Goal: Communication & Community: Share content

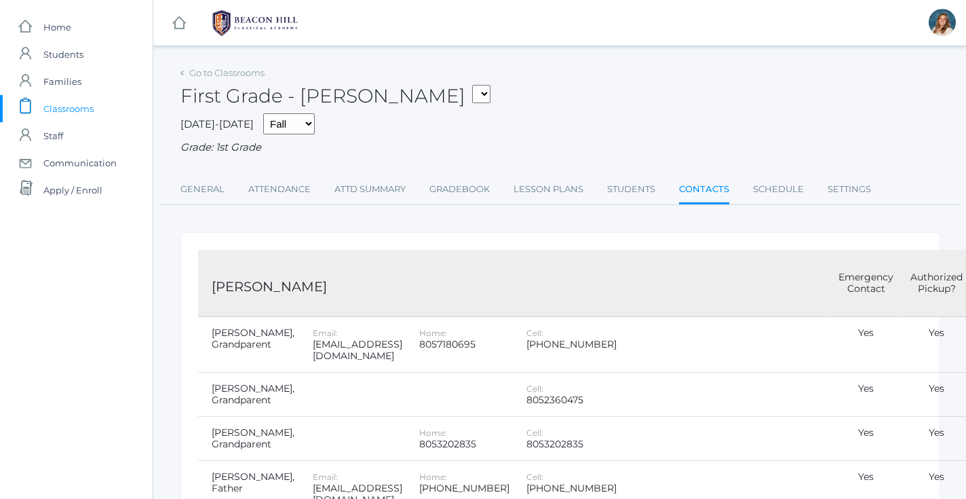
click at [56, 102] on span "Classrooms" at bounding box center [68, 108] width 50 height 27
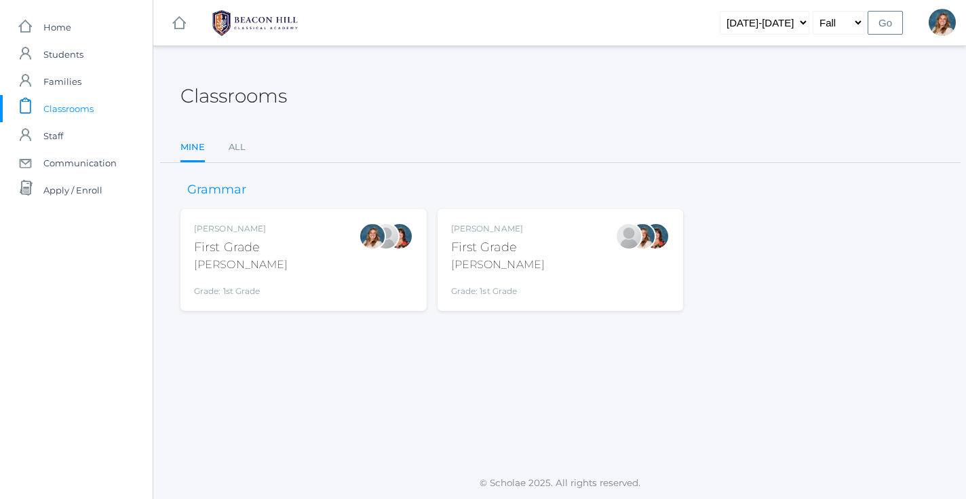
click at [327, 256] on div "[PERSON_NAME] First Grade [PERSON_NAME] Grade: 1st Grade 01LA" at bounding box center [303, 259] width 219 height 75
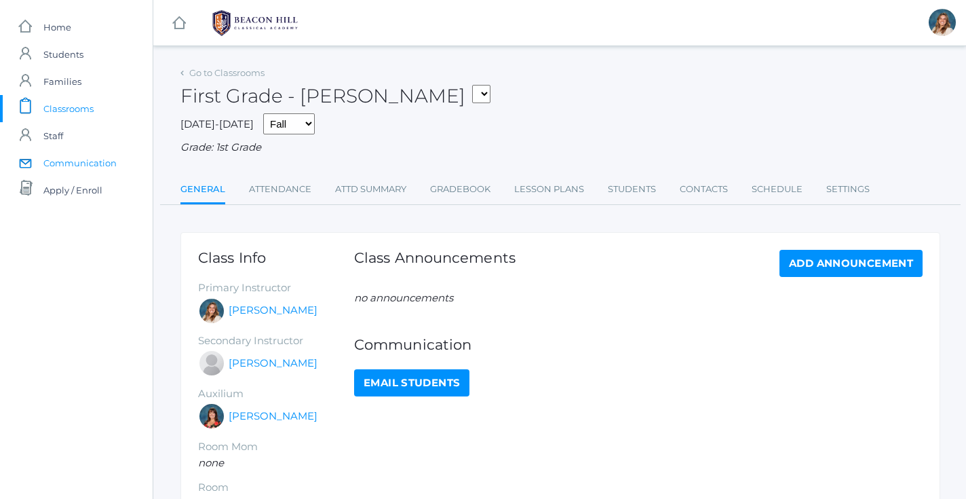
click at [78, 162] on span "Communication" at bounding box center [79, 162] width 73 height 27
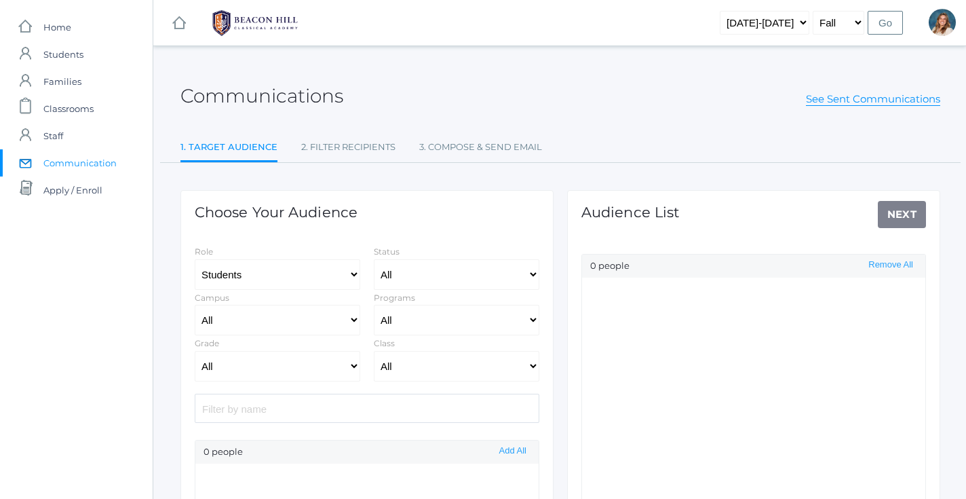
scroll to position [197, 0]
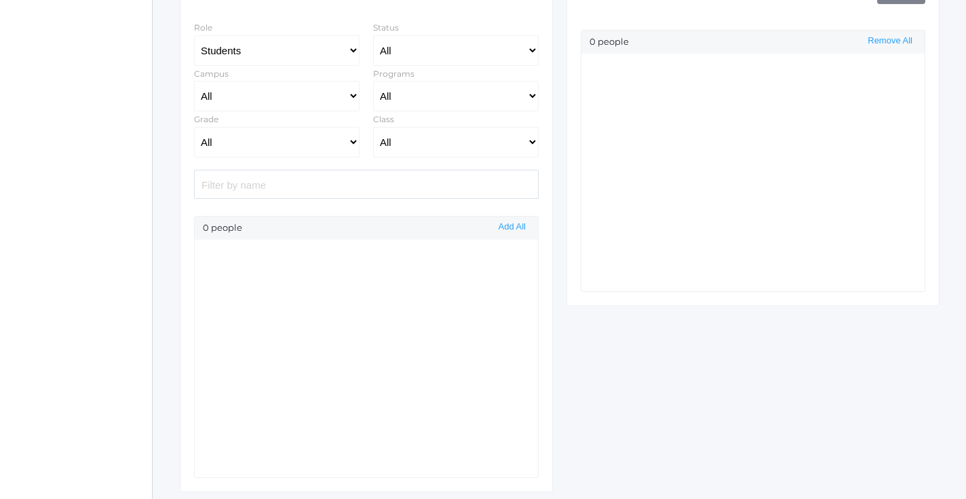
select select "Enrolled"
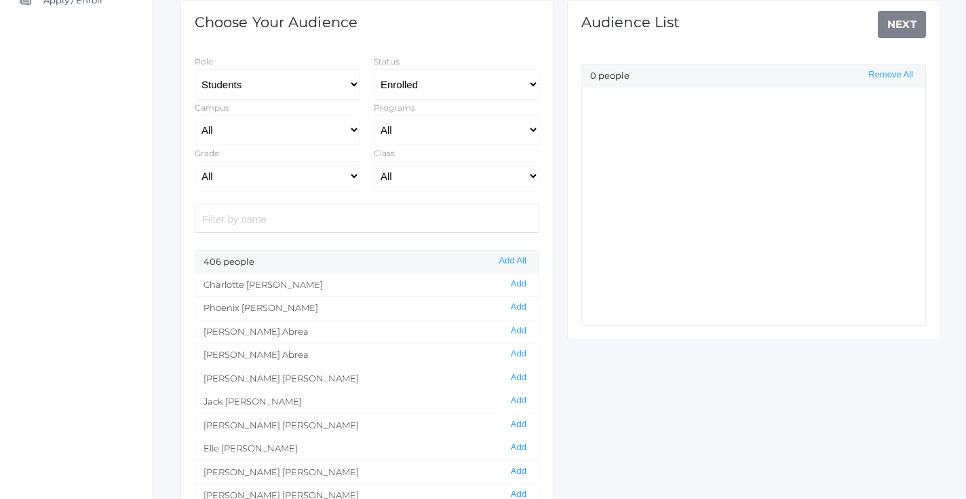
scroll to position [186, 0]
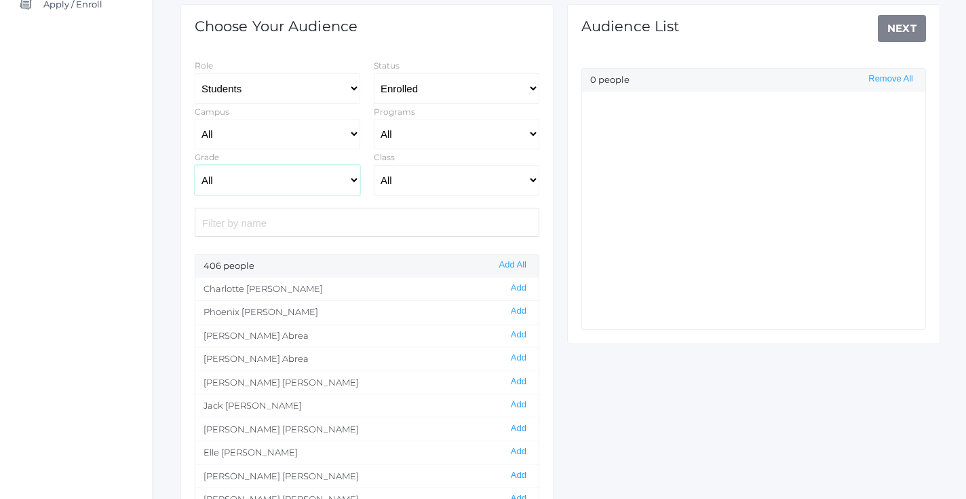
select select "1"
select select "1990"
click at [514, 265] on button "Add All" at bounding box center [512, 265] width 35 height 12
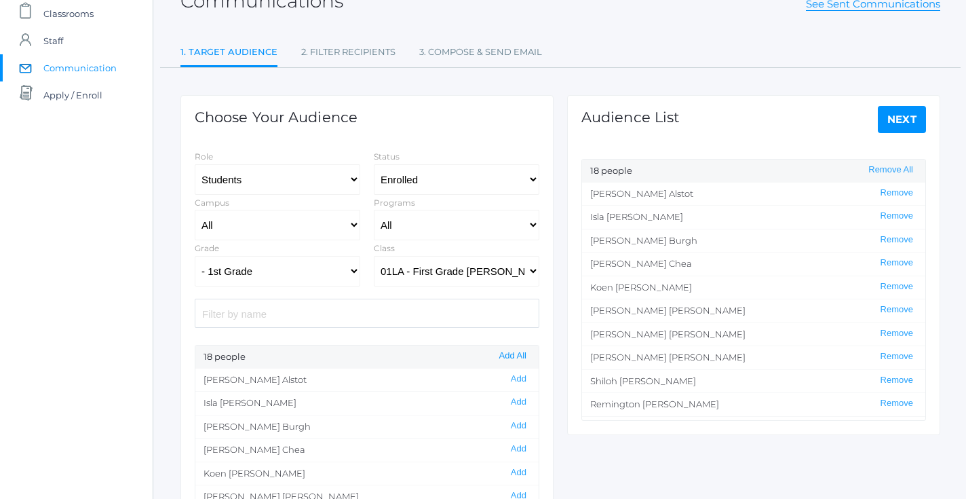
scroll to position [86, 0]
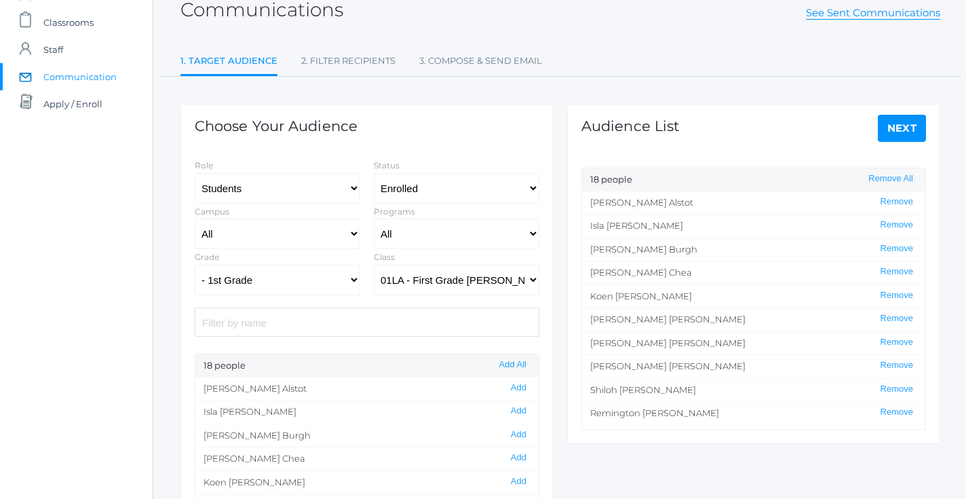
click at [901, 126] on link "Next" at bounding box center [902, 128] width 49 height 27
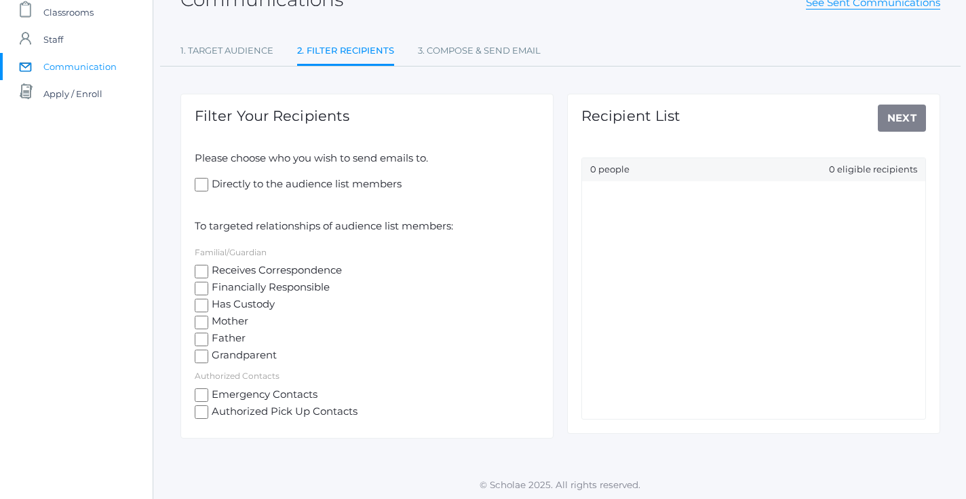
scroll to position [96, 0]
click at [197, 316] on input "Mother" at bounding box center [202, 323] width 14 height 14
checkbox input "true"
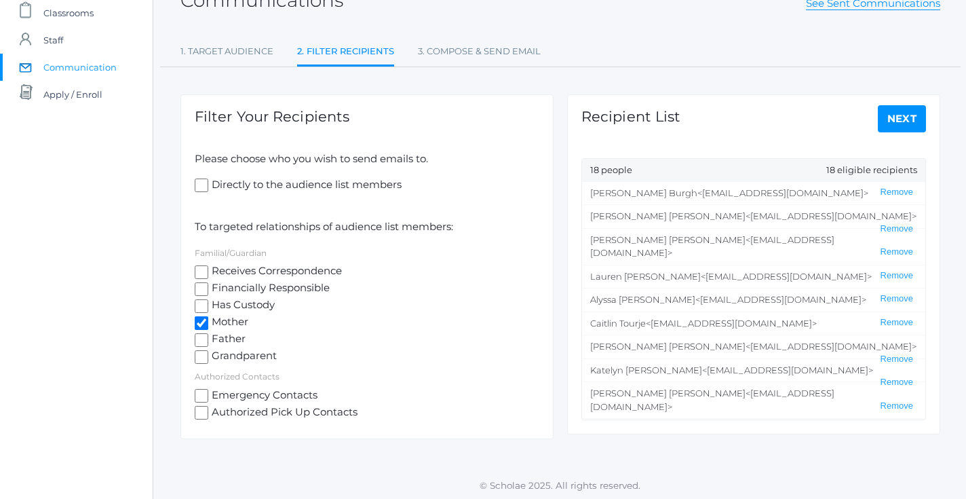
click at [203, 333] on input "Father" at bounding box center [202, 340] width 14 height 14
checkbox input "true"
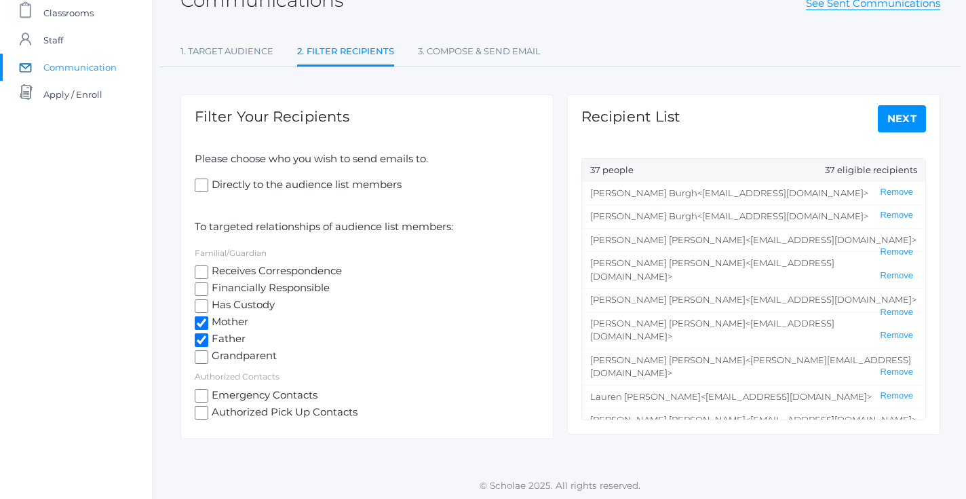
click at [896, 113] on link "Next" at bounding box center [902, 118] width 49 height 27
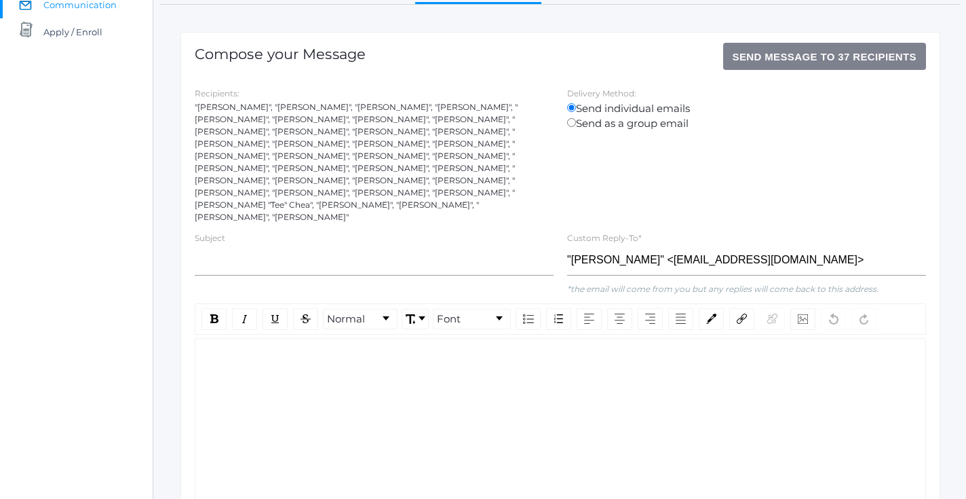
scroll to position [182, 0]
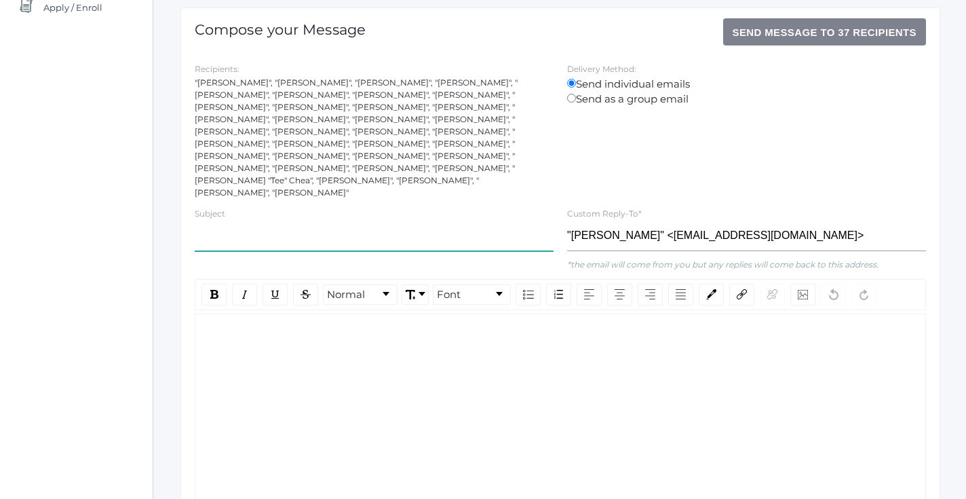
click at [370, 220] on input "text" at bounding box center [374, 235] width 359 height 31
type input "First Grade Speech Slam - More Information"
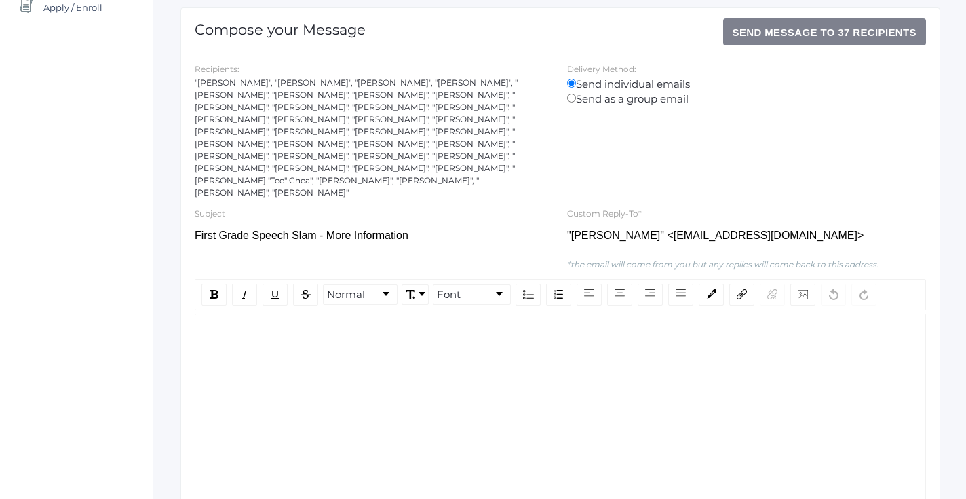
click at [328, 372] on div "rdw-wrapper" at bounding box center [560, 406] width 731 height 187
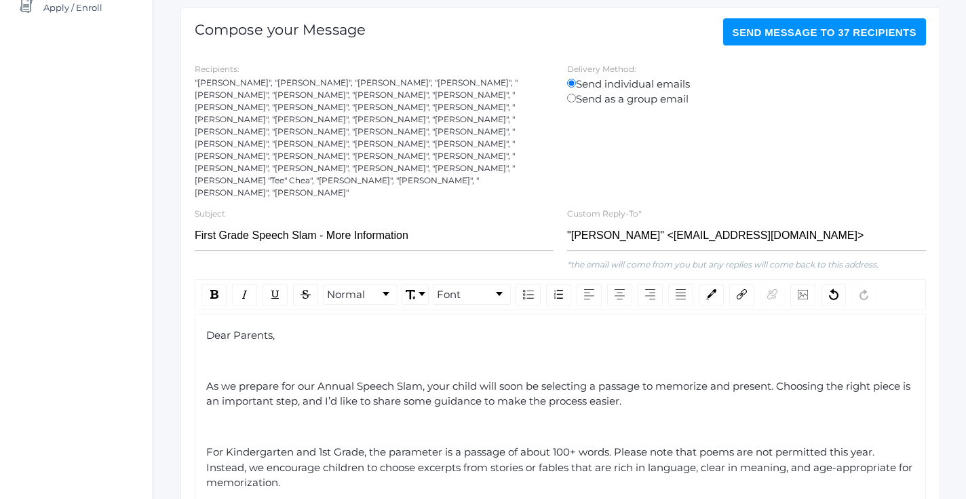
click at [330, 353] on div "rdw-editor" at bounding box center [560, 361] width 709 height 16
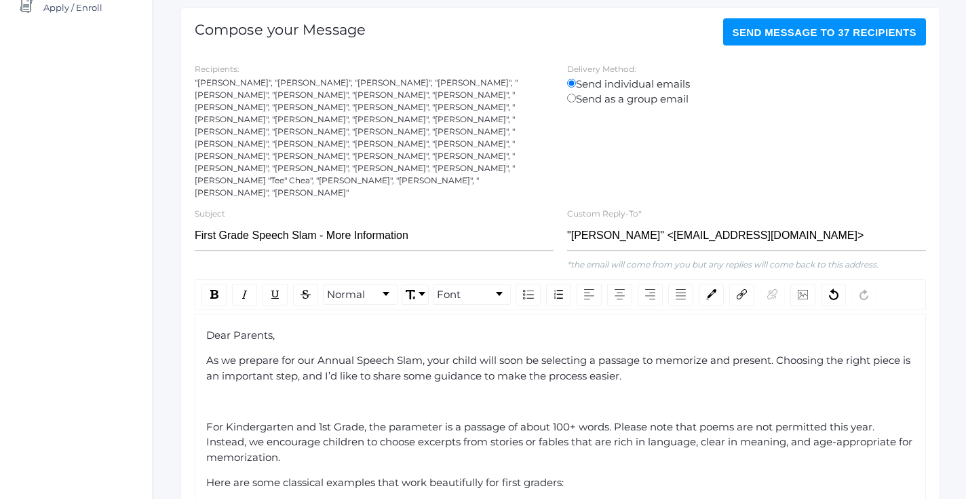
click at [235, 393] on div "rdw-editor" at bounding box center [560, 401] width 709 height 16
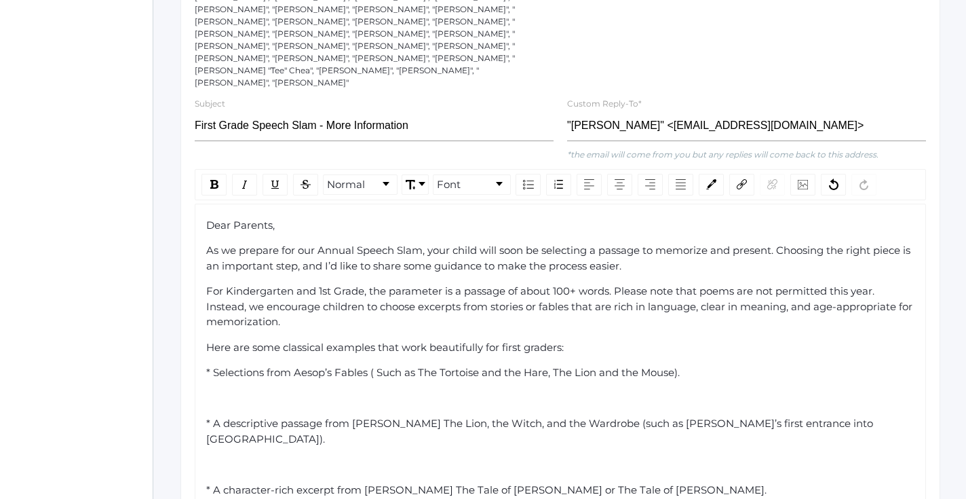
scroll to position [295, 0]
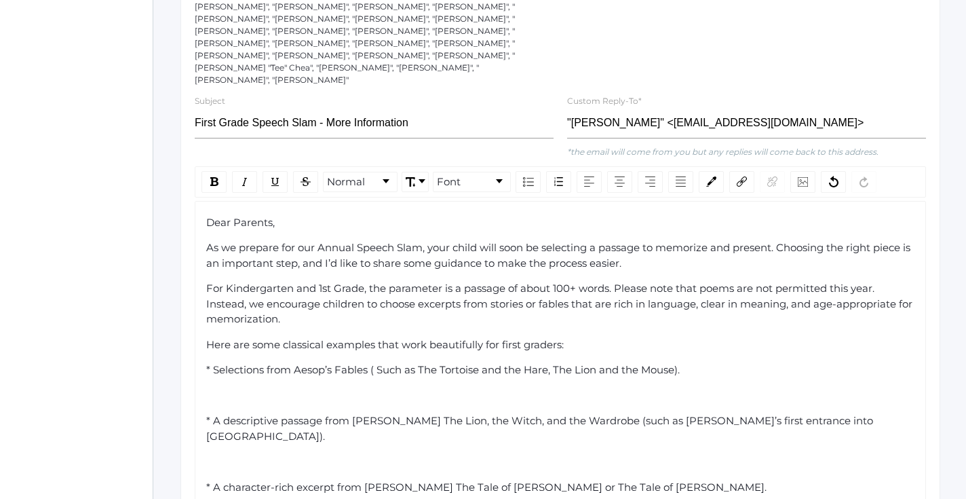
click at [263, 388] on div "rdw-editor" at bounding box center [560, 396] width 709 height 16
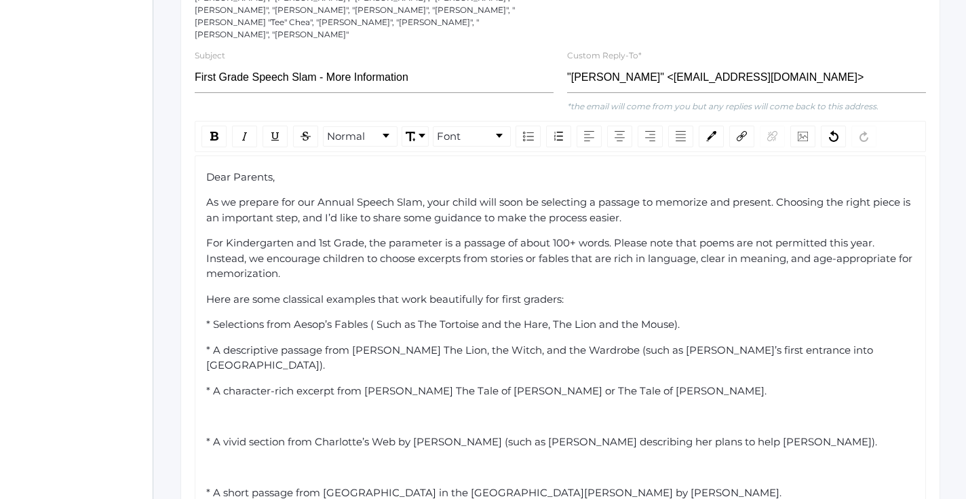
scroll to position [341, 0]
click at [258, 408] on div "rdw-editor" at bounding box center [560, 416] width 709 height 16
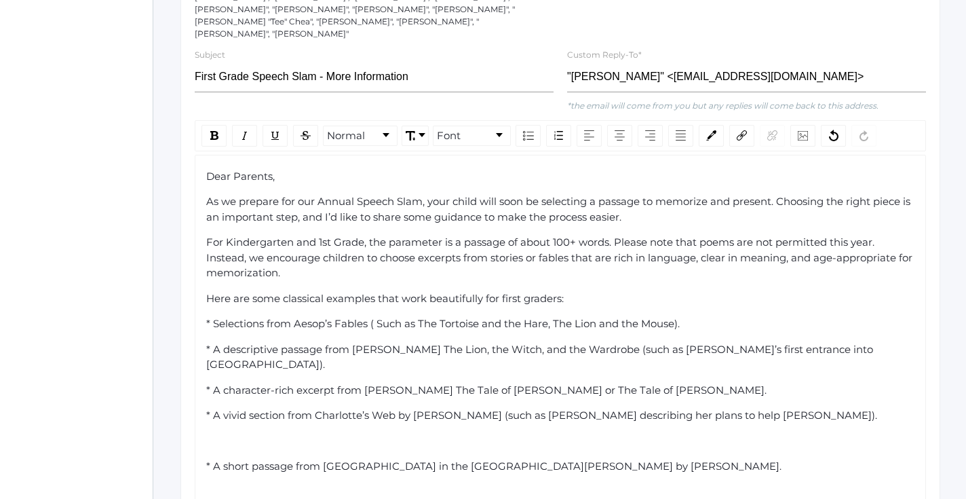
click at [256, 433] on div "rdw-editor" at bounding box center [560, 441] width 709 height 16
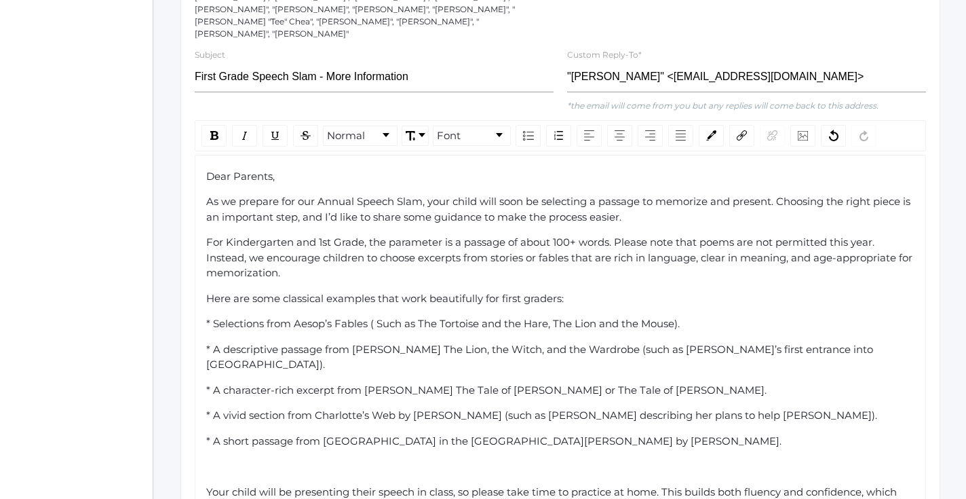
click at [282, 459] on div "rdw-editor" at bounding box center [560, 467] width 709 height 16
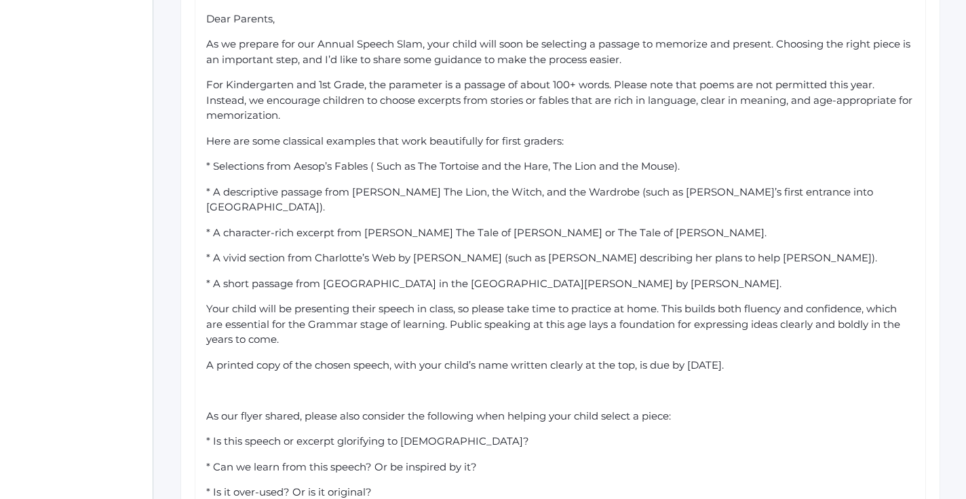
scroll to position [498, 0]
click at [337, 383] on div "rdw-editor" at bounding box center [560, 391] width 709 height 16
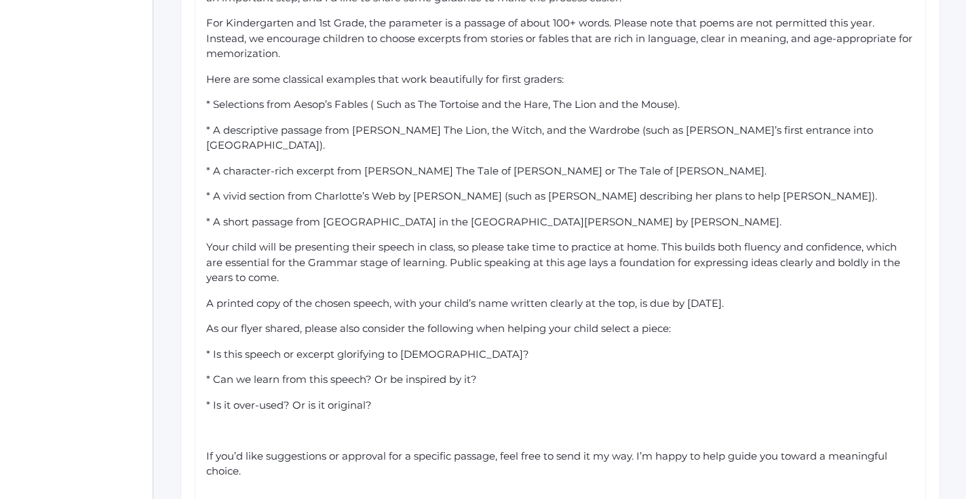
scroll to position [562, 0]
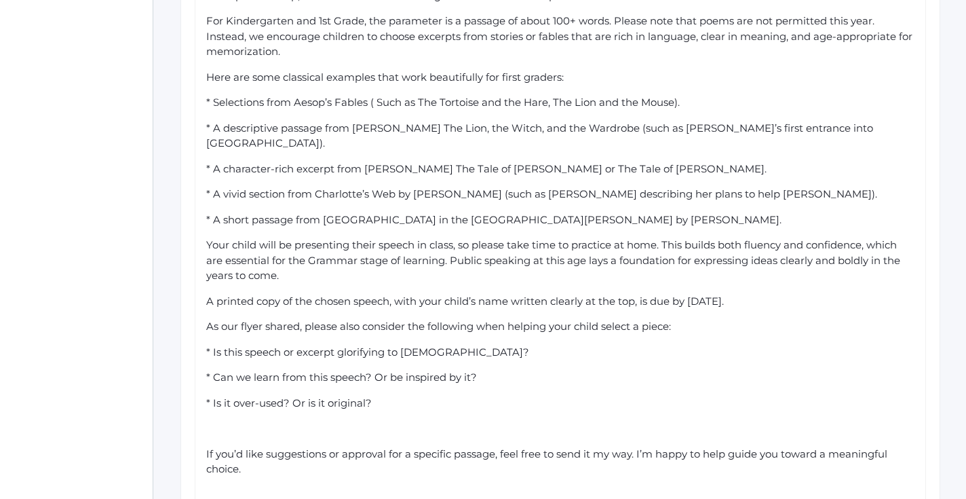
click at [412, 395] on div "* Is it over-used? Or is it original?" at bounding box center [560, 403] width 709 height 16
click at [329, 421] on div "rdw-editor" at bounding box center [560, 429] width 709 height 16
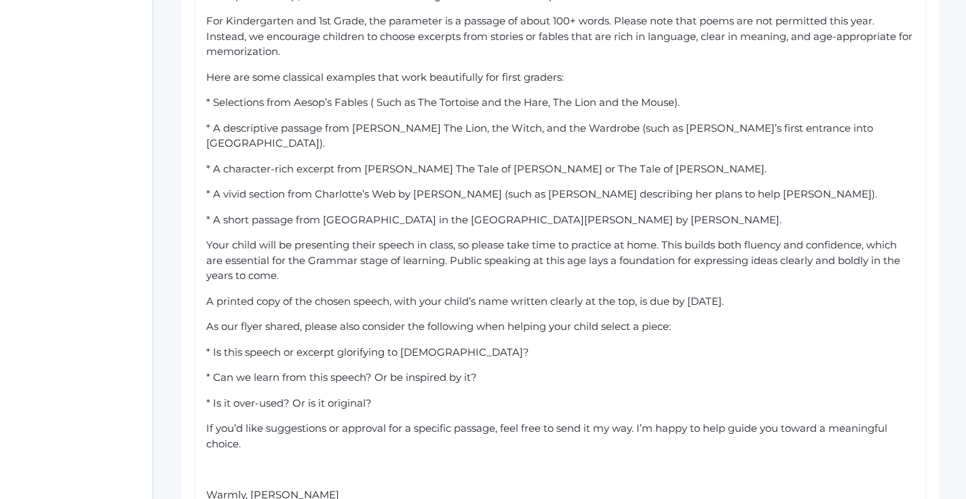
click at [255, 461] on div "rdw-editor" at bounding box center [560, 469] width 709 height 16
click at [250, 462] on span "Warmly, Ms. Barber" at bounding box center [272, 468] width 133 height 13
click at [307, 421] on div "If you’d like suggestions or approval for a specific passage, feel free to send…" at bounding box center [560, 436] width 709 height 31
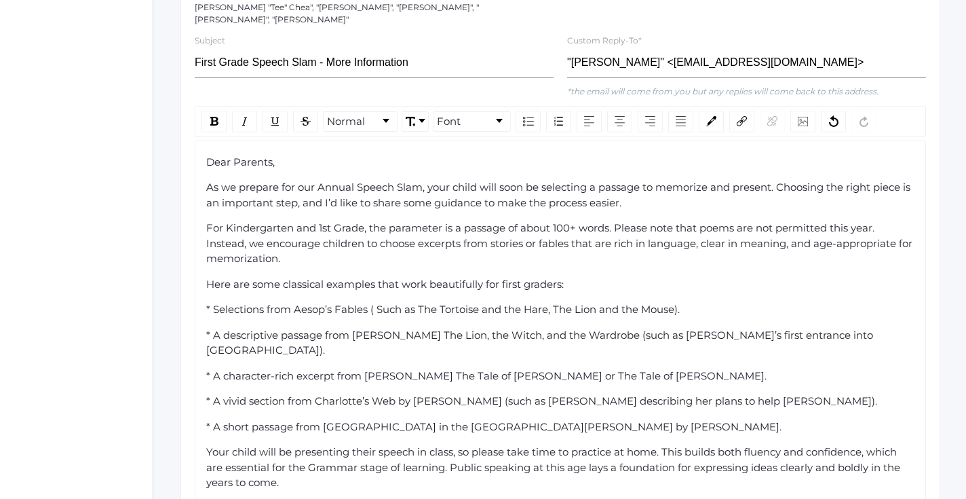
scroll to position [360, 0]
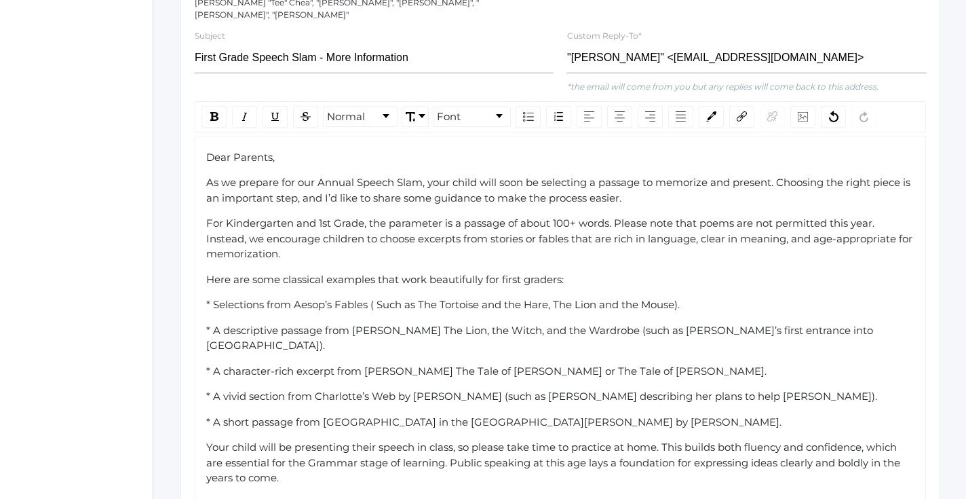
click at [292, 150] on div "Dear Parents," at bounding box center [560, 158] width 709 height 16
click at [310, 218] on div "For Kindergarten and 1st Grade, the parameter is a passage of about 100+ words.…" at bounding box center [560, 239] width 709 height 46
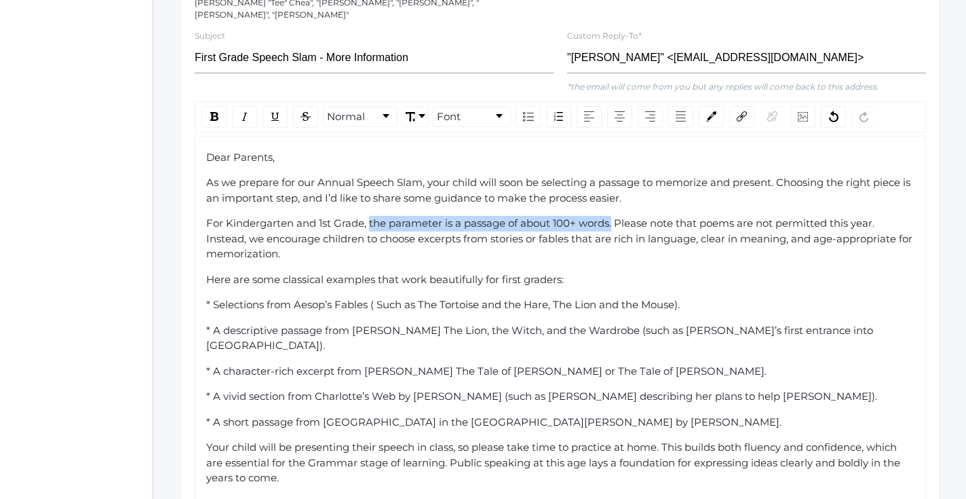
drag, startPoint x: 613, startPoint y: 199, endPoint x: 369, endPoint y: 197, distance: 244.2
click at [369, 216] on span "For Kindergarten and 1st Grade, the parameter is a passage of about 100+ words.…" at bounding box center [560, 237] width 709 height 43
click at [210, 112] on img "rdw-inline-control" at bounding box center [214, 116] width 8 height 9
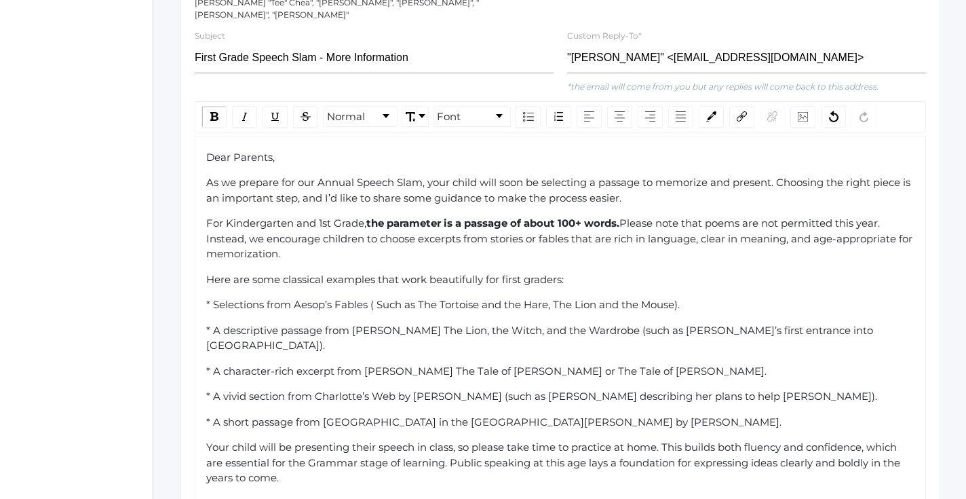
click at [556, 235] on div "Dear Parents, As we prepare for our Annual Speech Slam, your child will soon be…" at bounding box center [560, 427] width 709 height 555
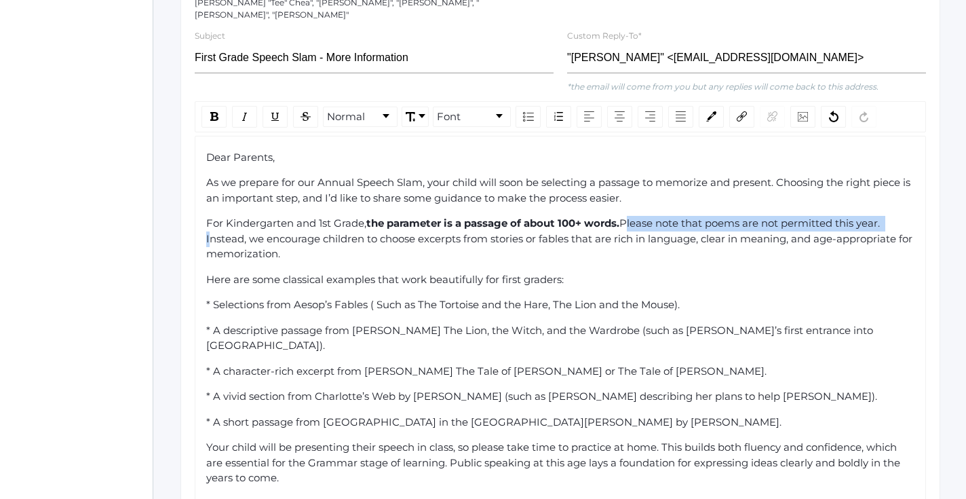
drag, startPoint x: 630, startPoint y: 195, endPoint x: 899, endPoint y: 197, distance: 269.3
click at [899, 216] on div "For Kindergarten and 1st Grade, the parameter is a passage of about 100+ words.…" at bounding box center [560, 239] width 709 height 46
click at [218, 112] on img "rdw-inline-control" at bounding box center [214, 116] width 8 height 9
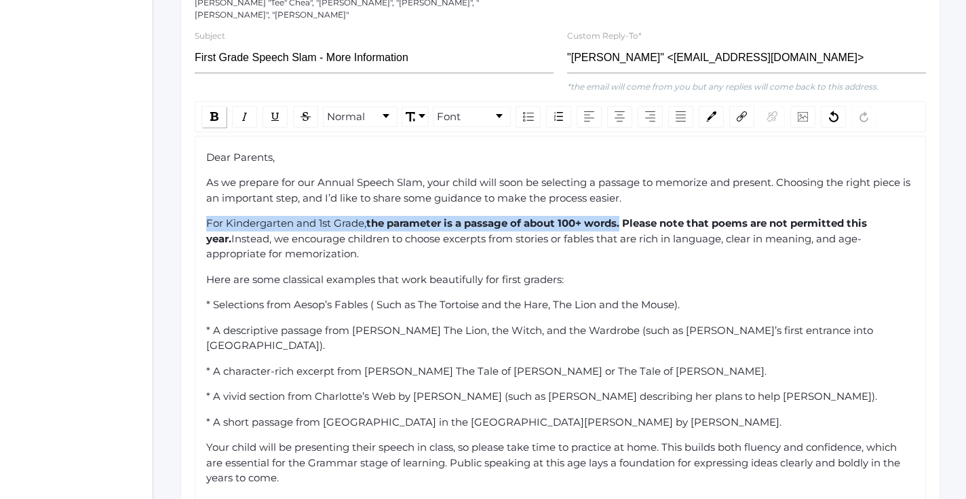
click at [214, 112] on img "rdw-inline-control" at bounding box center [214, 116] width 8 height 9
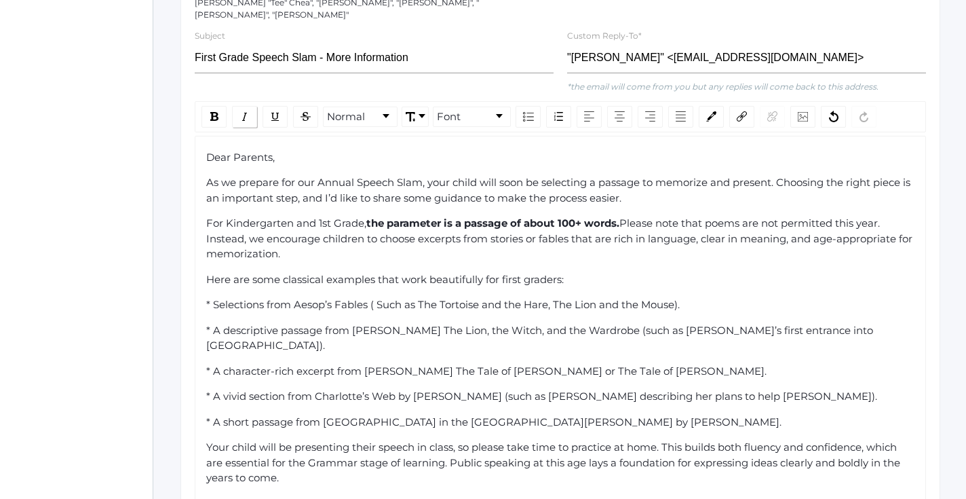
click at [249, 111] on img "rdw-inline-control" at bounding box center [244, 116] width 11 height 11
click at [612, 414] on div "* A short passage from Little House in the Big Woods by Laura Ingalls Wilder." at bounding box center [560, 422] width 709 height 16
click at [210, 298] on span "* Selections from Aesop’s Fables ( Such as The Tortoise and the Hare, The Lion …" at bounding box center [442, 304] width 473 height 13
click at [207, 298] on span "Selections from Aesop’s Fables ( Such as The Tortoise and the Hare, The Lion an…" at bounding box center [439, 304] width 467 height 13
click at [209, 298] on span "Selections from Aesop’s Fables ( Such as The Tortoise and the Hare, The Lion an…" at bounding box center [439, 304] width 467 height 13
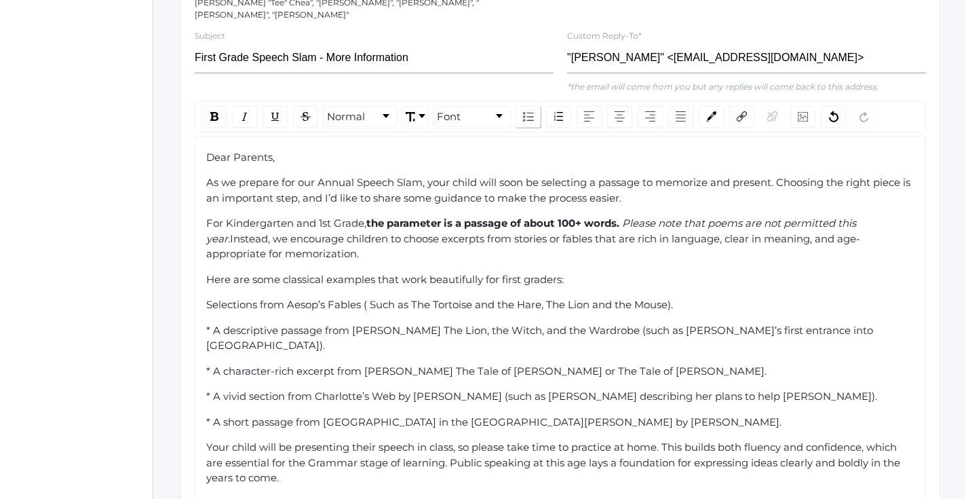
click at [522, 106] on div "rdw-list-control" at bounding box center [528, 117] width 25 height 22
click at [211, 325] on span "* A descriptive passage from C.S. Lewis’s The Lion, the Witch, and the Wardrobe…" at bounding box center [541, 339] width 670 height 28
click at [523, 112] on img "rdw-list-control" at bounding box center [528, 116] width 11 height 9
click at [214, 366] on span "* A character-rich excerpt from Beatrix Potter’s The Tale of Peter Rabbit or Th…" at bounding box center [486, 372] width 560 height 13
click at [524, 112] on img "rdw-list-control" at bounding box center [528, 116] width 11 height 9
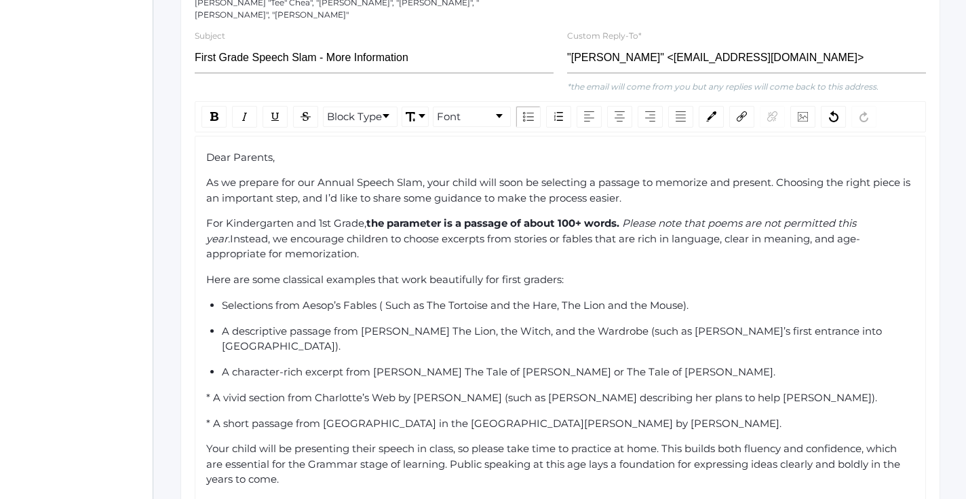
click at [211, 391] on span "* A vivid section from Charlotte’s Web by E.B. White (such as Charlotte describ…" at bounding box center [541, 397] width 671 height 13
click at [524, 112] on img "rdw-list-control" at bounding box center [528, 116] width 11 height 9
click at [209, 417] on span "* A short passage from Little House in the Big Woods by Laura Ingalls Wilder." at bounding box center [493, 423] width 575 height 13
click at [214, 417] on span "* A short passage from Little House in the Big Woods by Laura Ingalls Wilder." at bounding box center [493, 423] width 575 height 13
click at [525, 112] on img "rdw-list-control" at bounding box center [528, 116] width 11 height 9
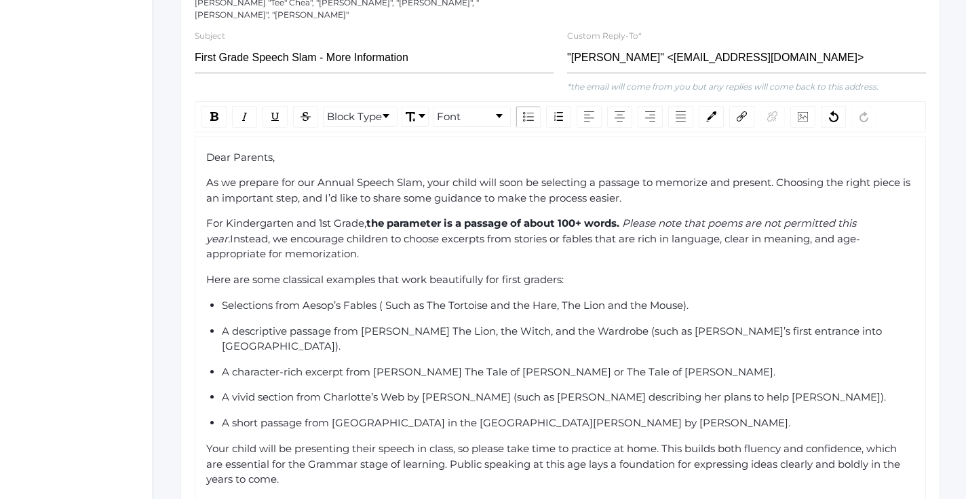
click at [633, 415] on div "A short passage from Little House in the Big Woods by Laura Ingalls Wilder." at bounding box center [569, 423] width 694 height 16
click at [381, 298] on span "Selections from Aesop’s Fables ( Such as The Tortoise and the Hare, The Lion an…" at bounding box center [455, 304] width 467 height 13
click at [306, 298] on span "Selections from Aesop’s Fables" ( Such as The Tortoise and the Hare, The Lion a…" at bounding box center [457, 304] width 471 height 13
drag, startPoint x: 383, startPoint y: 278, endPoint x: 309, endPoint y: 277, distance: 73.9
click at [309, 298] on span "Selections from "Aesop’s Fables" ( Such as The Tortoise and the Hare, The Lion …" at bounding box center [459, 304] width 474 height 13
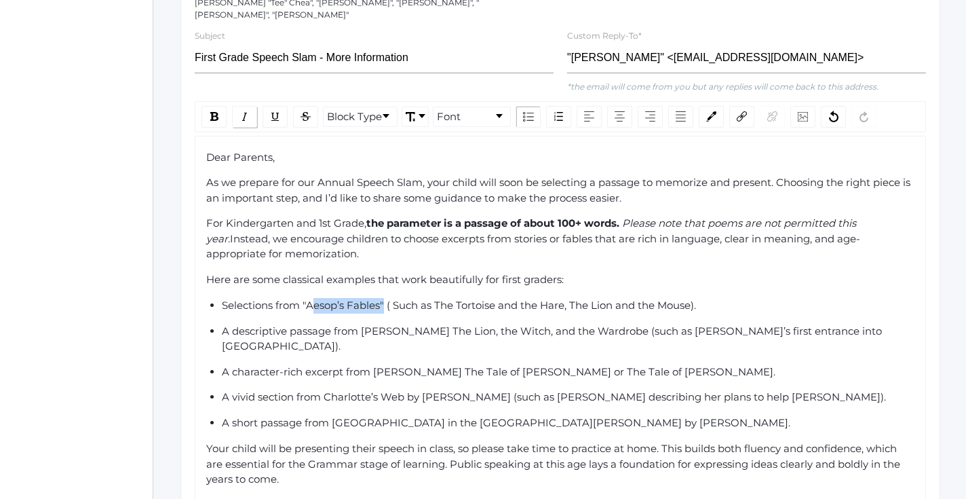
click at [250, 111] on img "rdw-inline-control" at bounding box center [244, 116] width 11 height 11
click at [412, 324] on span "A descriptive passage from C.S. Lewis’s The Lion, the Witch, and the Wardrobe (…" at bounding box center [553, 338] width 663 height 28
click at [421, 324] on span "A descriptive passage from C.S. Lewis’s The Lion, the Witch, and the Wardrobe (…" at bounding box center [553, 338] width 663 height 28
click at [622, 324] on span "A descriptive passage from C.S. Lewis’s "The Lion, the Witch, and the Wardrobe …" at bounding box center [555, 338] width 667 height 28
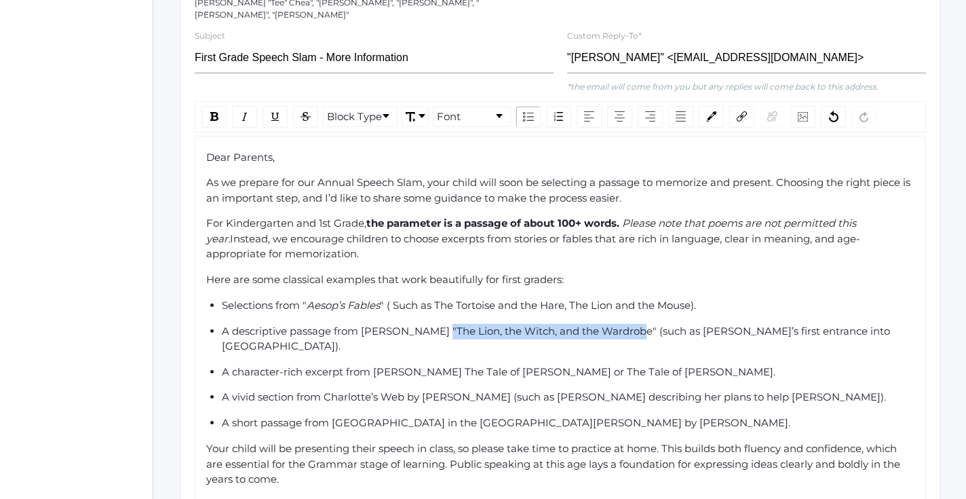
drag, startPoint x: 622, startPoint y: 307, endPoint x: 425, endPoint y: 303, distance: 196.8
click at [425, 324] on span "A descriptive passage from C.S. Lewis’s "The Lion, the Witch, and the Wardrobe"…" at bounding box center [557, 338] width 671 height 28
click at [246, 111] on img "rdw-inline-control" at bounding box center [244, 116] width 11 height 11
click at [486, 390] on span "A vivid section from Charlotte’s Web by E.B. White (such as Charlotte describin…" at bounding box center [554, 396] width 664 height 13
click at [453, 365] on span "A character-rich excerpt from Beatrix Potter’s The Tale of Peter Rabbit or The …" at bounding box center [499, 371] width 554 height 13
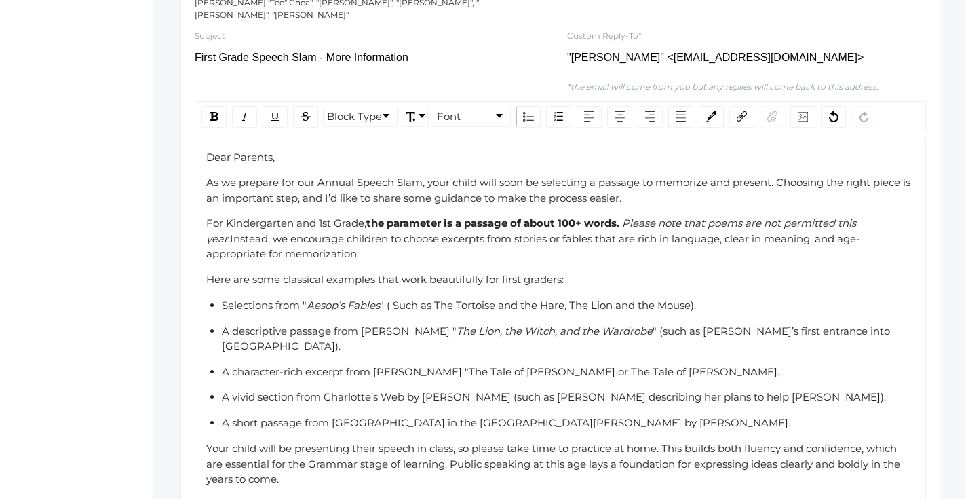
click at [578, 365] on span "A character-rich excerpt from Beatrix Potter’s "The Tale of Peter Rabbit or The…" at bounding box center [501, 371] width 558 height 13
drag, startPoint x: 577, startPoint y: 330, endPoint x: 457, endPoint y: 324, distance: 120.2
click at [457, 365] on span "A character-rich excerpt from Beatrix Potter’s "The Tale of Peter Rabbit" or Th…" at bounding box center [503, 371] width 562 height 13
click at [248, 111] on img "rdw-inline-control" at bounding box center [244, 116] width 11 height 11
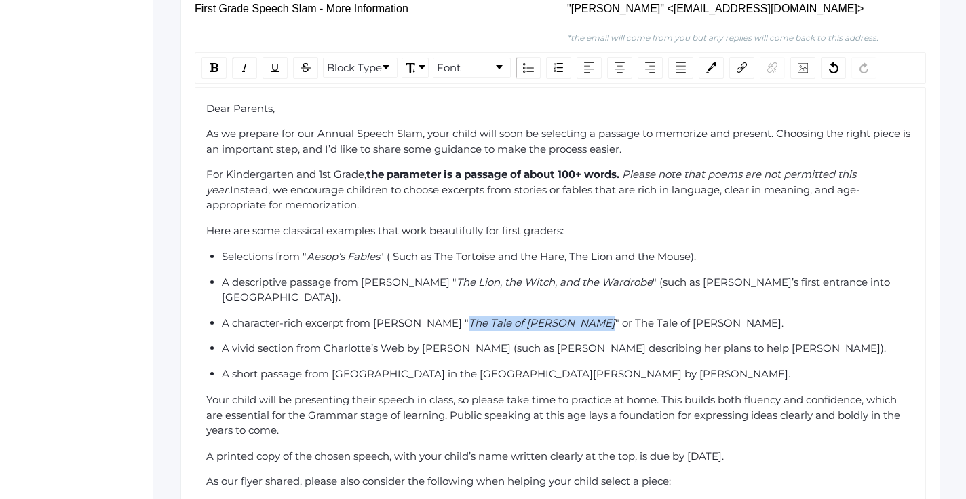
scroll to position [425, 0]
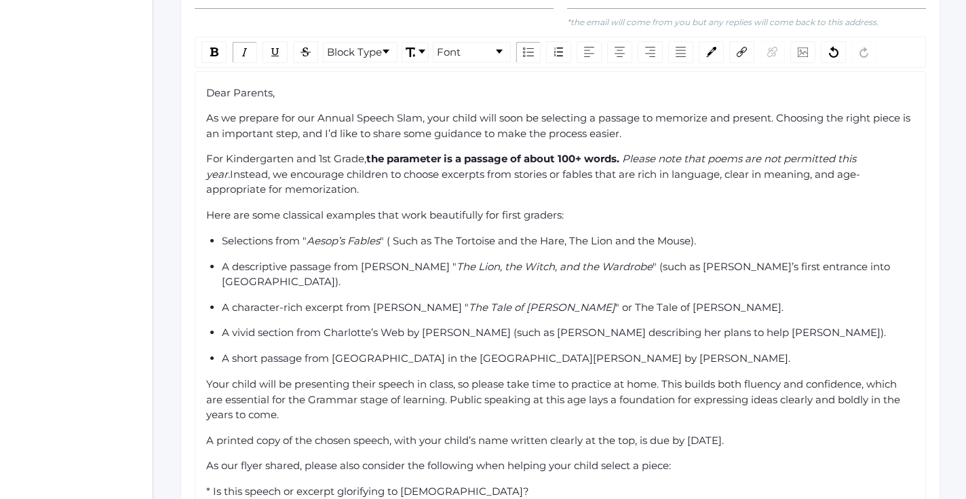
click at [466, 351] on span "A short passage from Little House in the Big Woods by Laura Ingalls Wilder." at bounding box center [506, 357] width 568 height 13
click at [403, 326] on span "A vivid section from Charlotte’s Web by E.B. White (such as Charlotte describin…" at bounding box center [554, 332] width 664 height 13
click at [328, 326] on span "A vivid section from Charlotte’s Web" by E.B. White (such as Charlotte describi…" at bounding box center [556, 332] width 668 height 13
drag, startPoint x: 408, startPoint y: 288, endPoint x: 328, endPoint y: 289, distance: 79.4
click at [328, 326] on span "A vivid section from "Charlotte’s Web" by E.B. White (such as Charlotte describ…" at bounding box center [558, 332] width 672 height 13
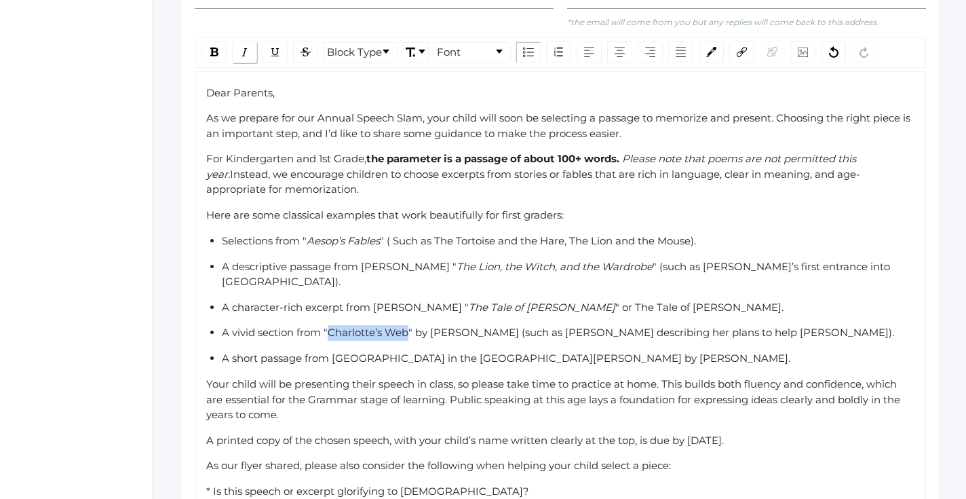
click at [248, 47] on img "rdw-inline-control" at bounding box center [244, 52] width 11 height 11
click at [333, 351] on span "A short passage from Little House in the Big Woods by Laura Ingalls Wilder." at bounding box center [506, 357] width 568 height 13
click at [486, 351] on span "A short passage from "Little House in the Big Woods by Laura Ingalls Wilder." at bounding box center [508, 357] width 573 height 13
drag, startPoint x: 487, startPoint y: 316, endPoint x: 336, endPoint y: 310, distance: 150.7
click at [336, 351] on span "A short passage from "Little House in the Big Woods" by Laura Ingalls Wilder." at bounding box center [510, 357] width 577 height 13
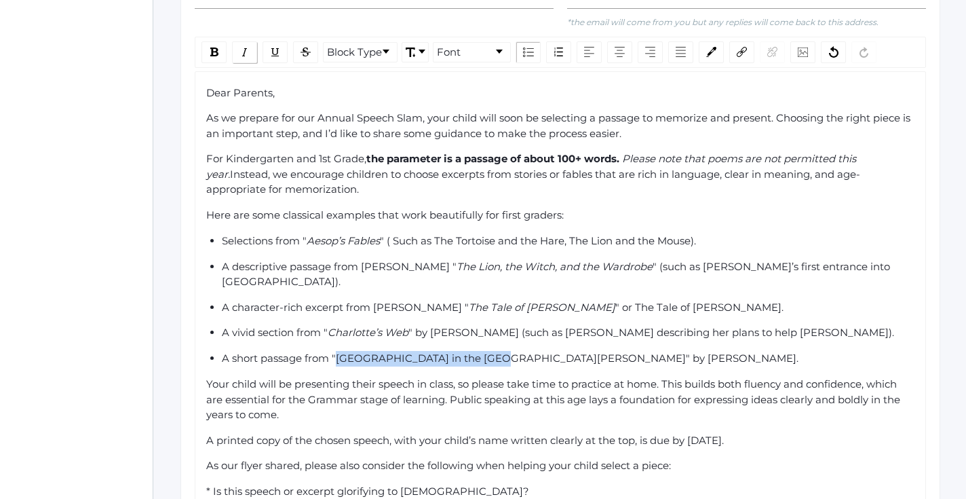
click at [241, 47] on img "rdw-inline-control" at bounding box center [244, 52] width 11 height 11
copy span "Little House in the Big Woods"
click at [534, 409] on div "Dear Parents, As we prepare for our Annual Speech Slam, your child will soon be…" at bounding box center [560, 363] width 709 height 556
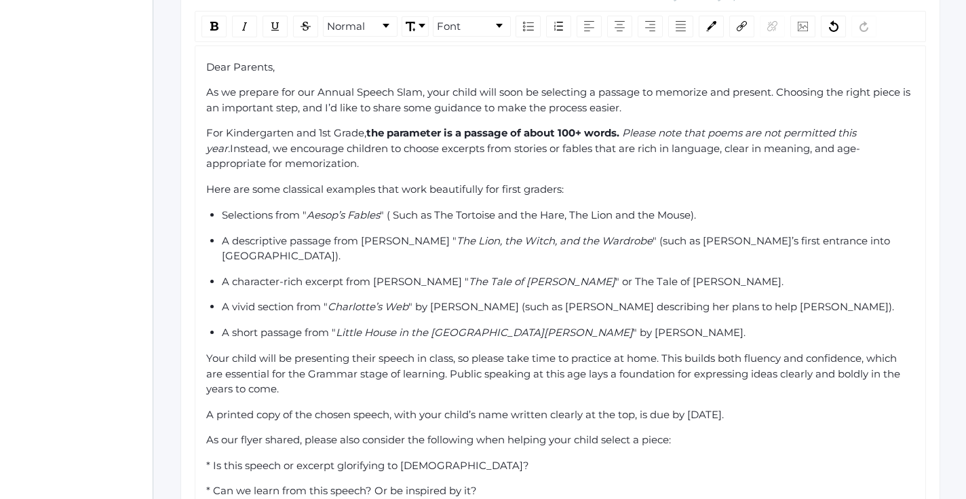
scroll to position [474, 0]
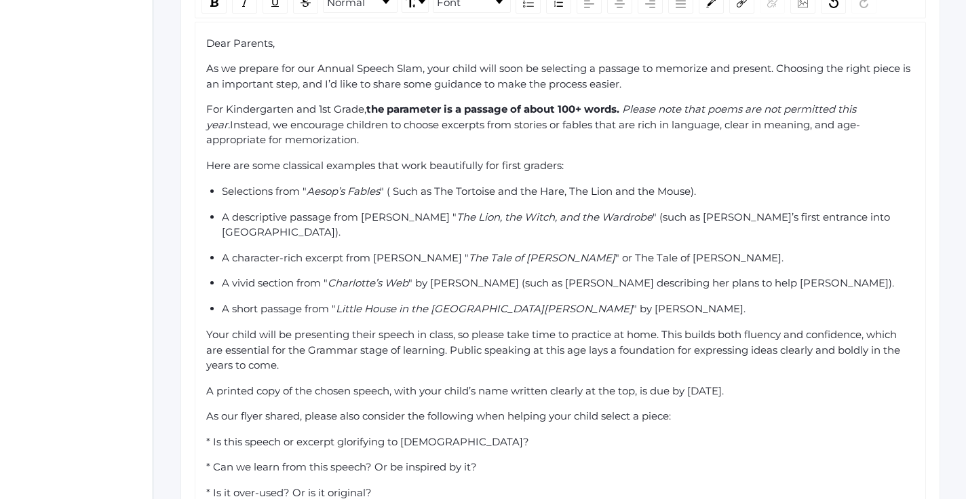
click at [205, 286] on div "Dear Parents, As we prepare for our Annual Speech Slam, your child will soon be…" at bounding box center [560, 314] width 731 height 585
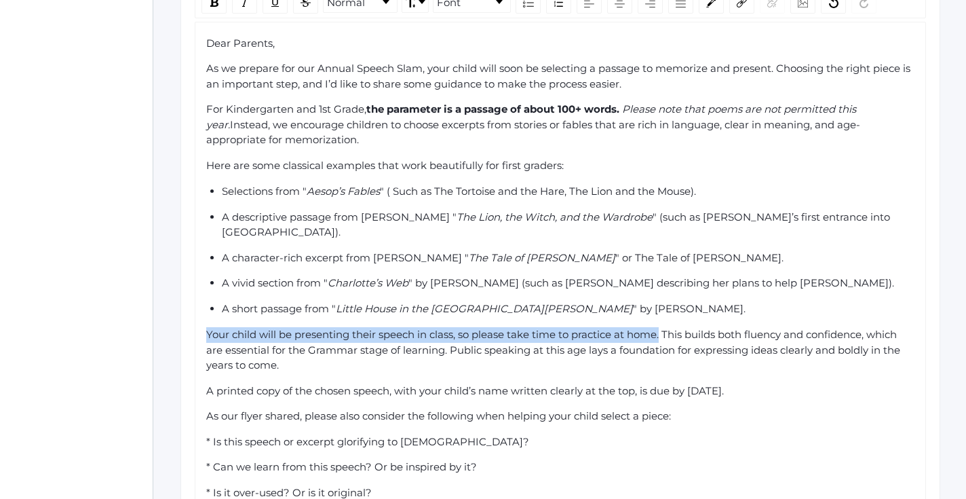
drag, startPoint x: 208, startPoint y: 290, endPoint x: 663, endPoint y: 292, distance: 455.9
click at [664, 328] on span "Your child will be presenting their speech in class, so please take time to pra…" at bounding box center [554, 349] width 697 height 43
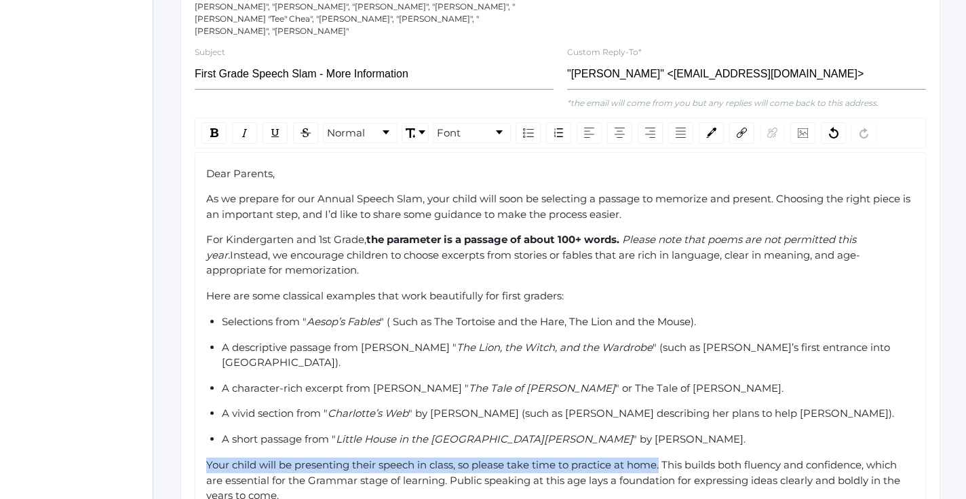
scroll to position [326, 0]
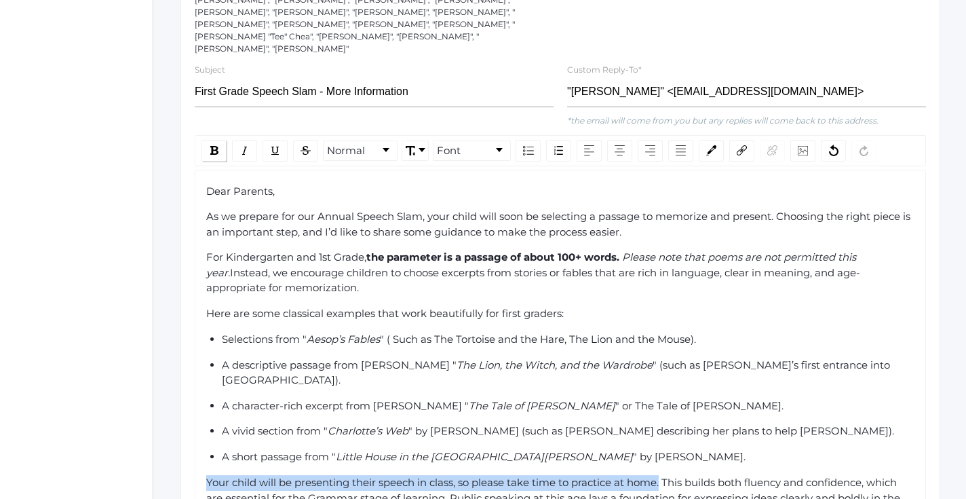
click at [215, 146] on img "rdw-inline-control" at bounding box center [214, 150] width 8 height 9
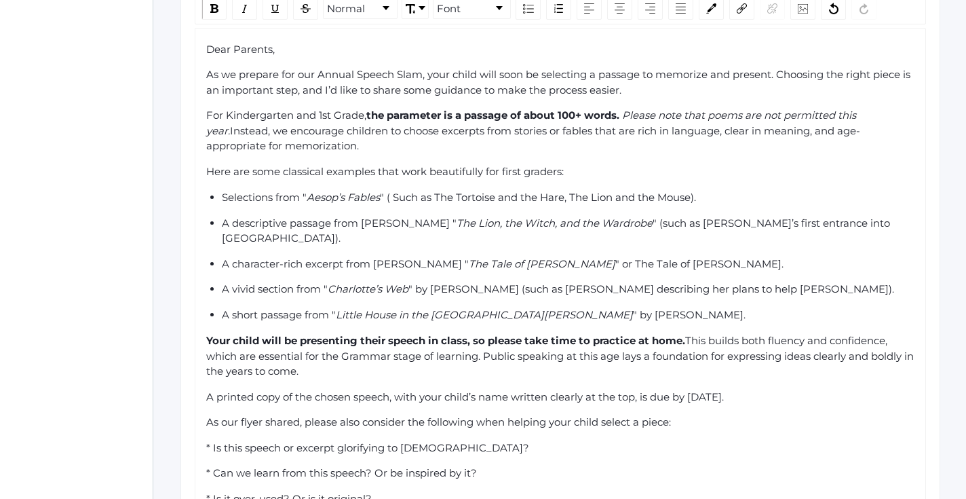
click at [470, 333] on div "Your child will be presenting their speech in class, so please take time to pra…" at bounding box center [560, 356] width 709 height 46
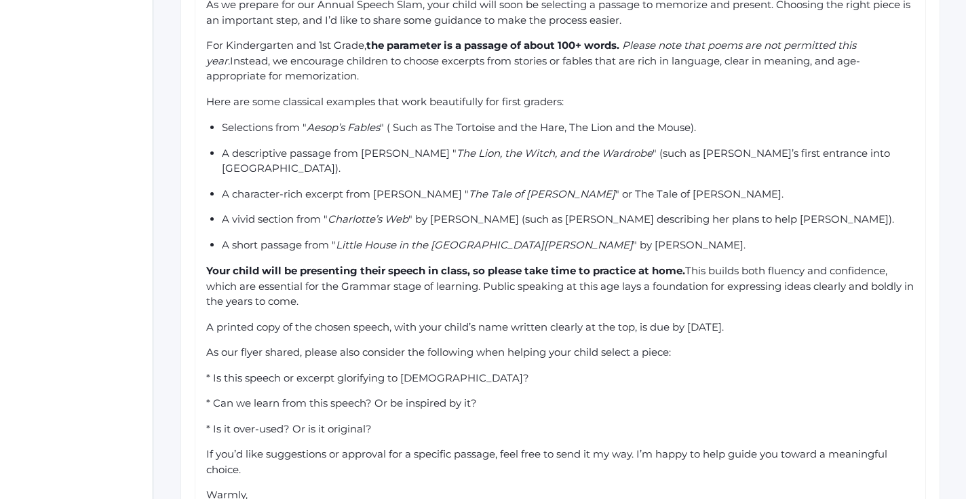
scroll to position [545, 0]
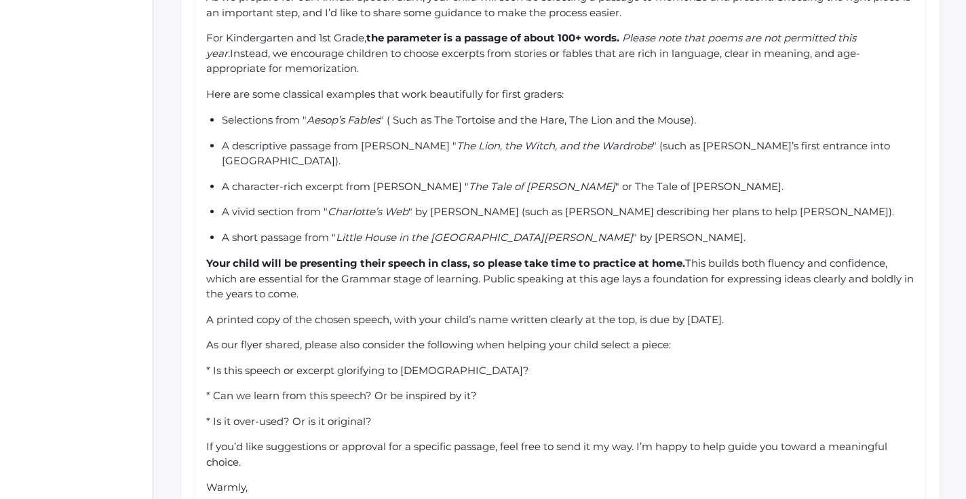
click at [452, 290] on div "Dear Parents, As we prepare for our Annual Speech Slam, your child will soon be…" at bounding box center [560, 243] width 709 height 556
click at [431, 313] on span "A printed copy of the chosen speech, with your child’s name written clearly at …" at bounding box center [465, 319] width 518 height 13
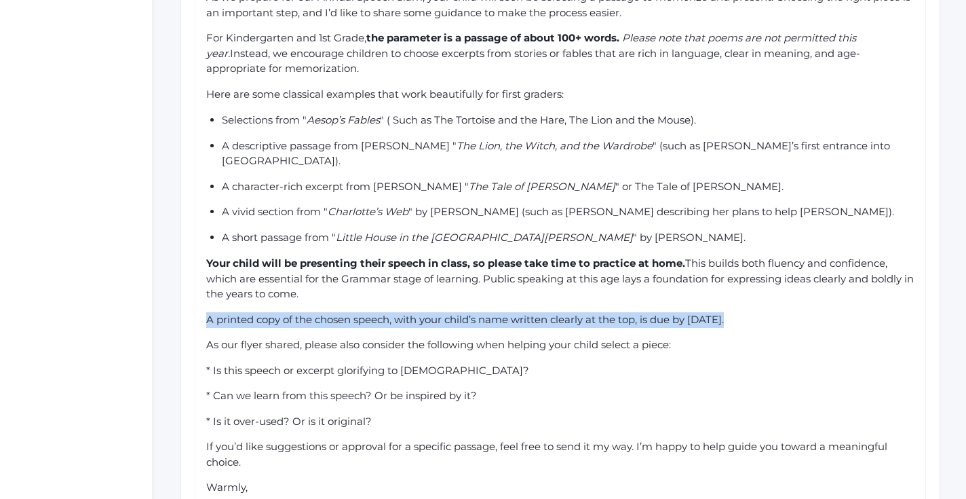
click at [431, 313] on span "A printed copy of the chosen speech, with your child’s name written clearly at …" at bounding box center [465, 319] width 518 height 13
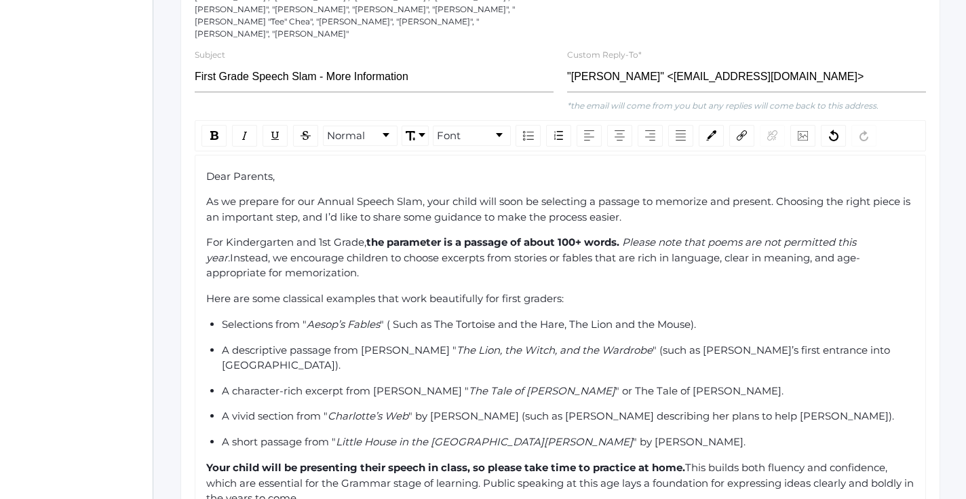
scroll to position [330, 1]
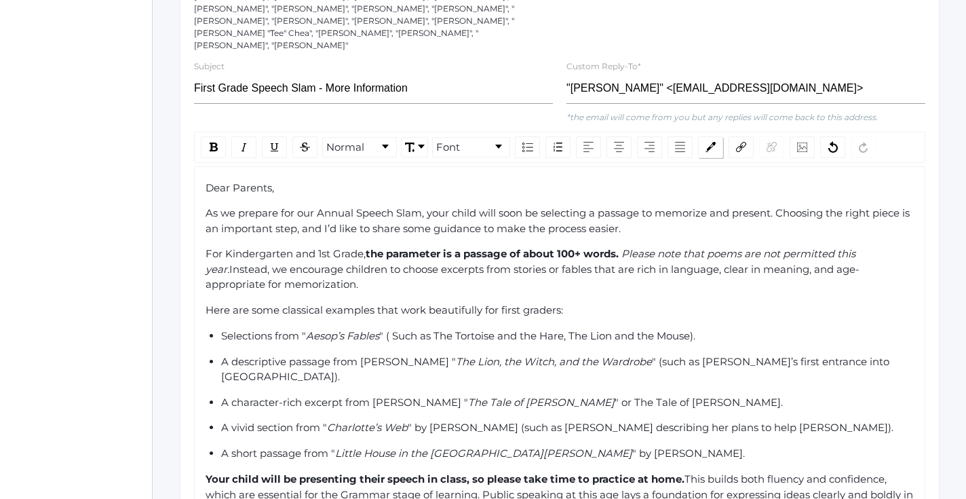
click at [715, 142] on img "rdw-color-picker" at bounding box center [710, 147] width 10 height 10
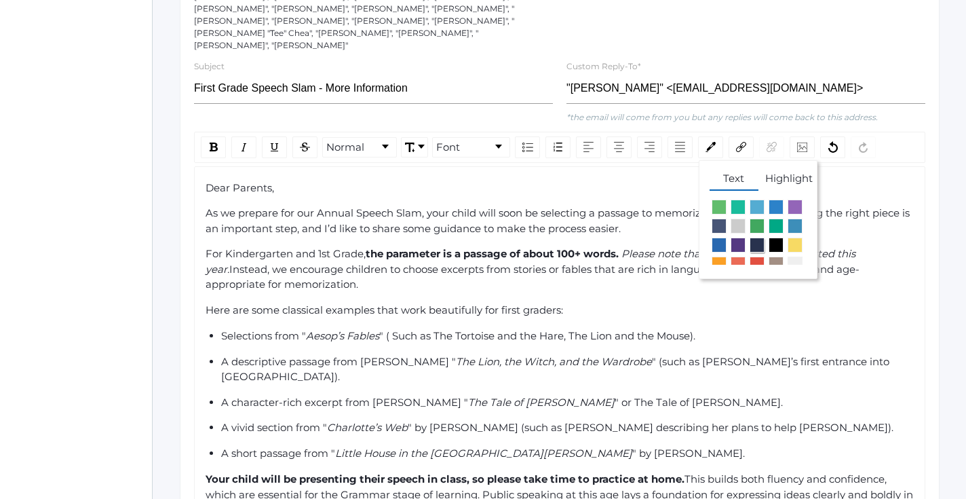
scroll to position [31, 0]
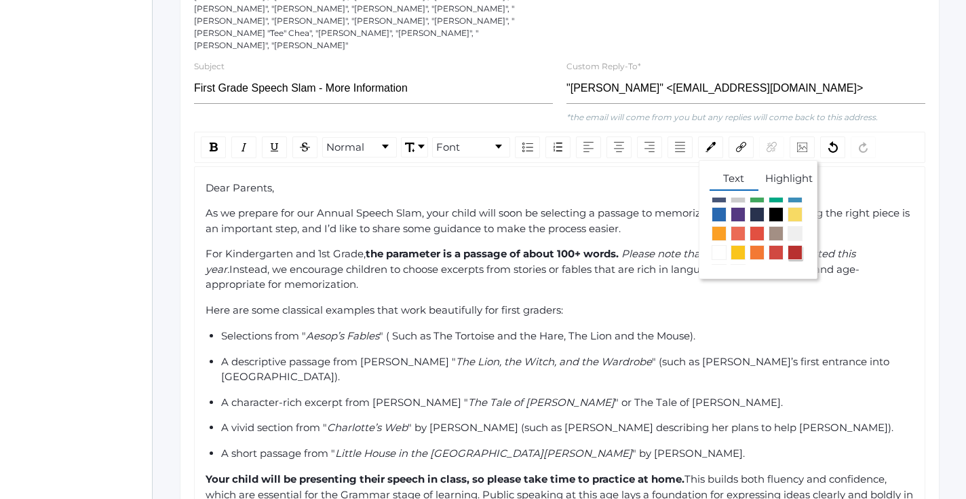
click at [794, 245] on span "rdw-color-picker" at bounding box center [795, 252] width 15 height 15
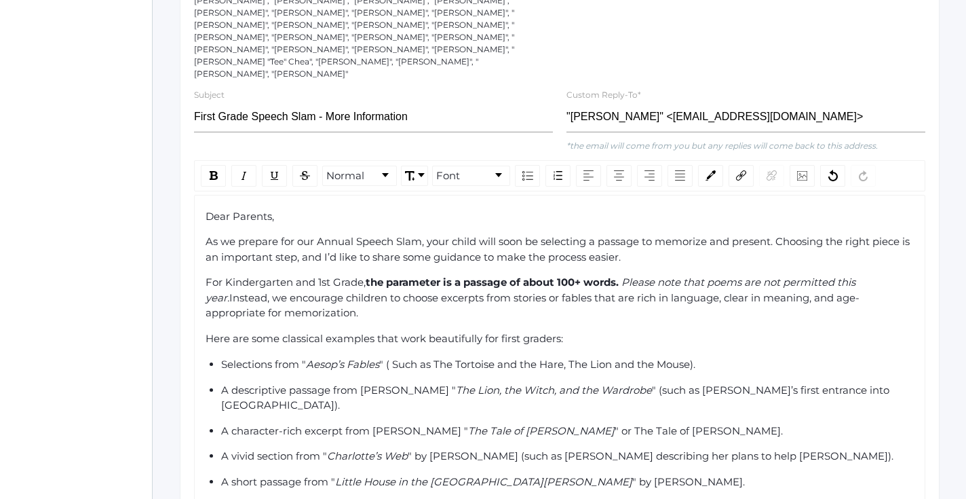
scroll to position [267, 1]
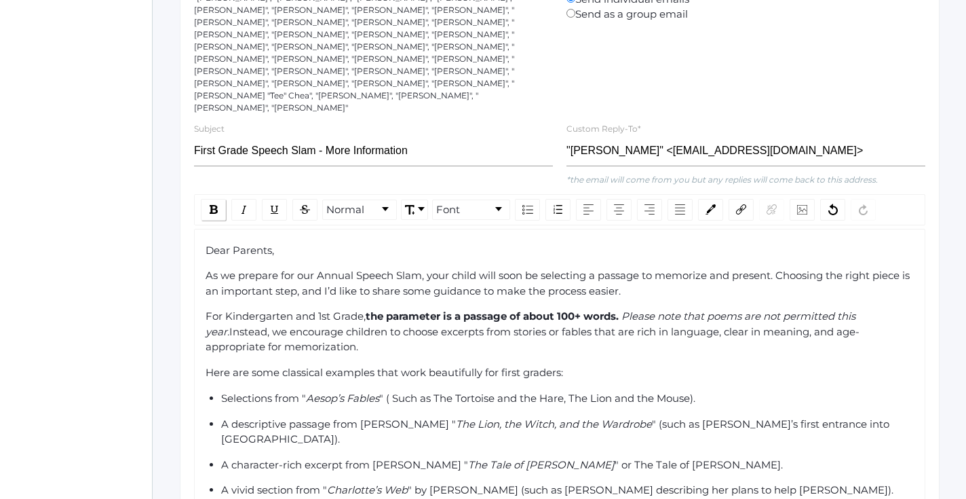
click at [216, 205] on img "rdw-inline-control" at bounding box center [214, 209] width 8 height 9
click at [244, 204] on img "rdw-inline-control" at bounding box center [244, 209] width 11 height 11
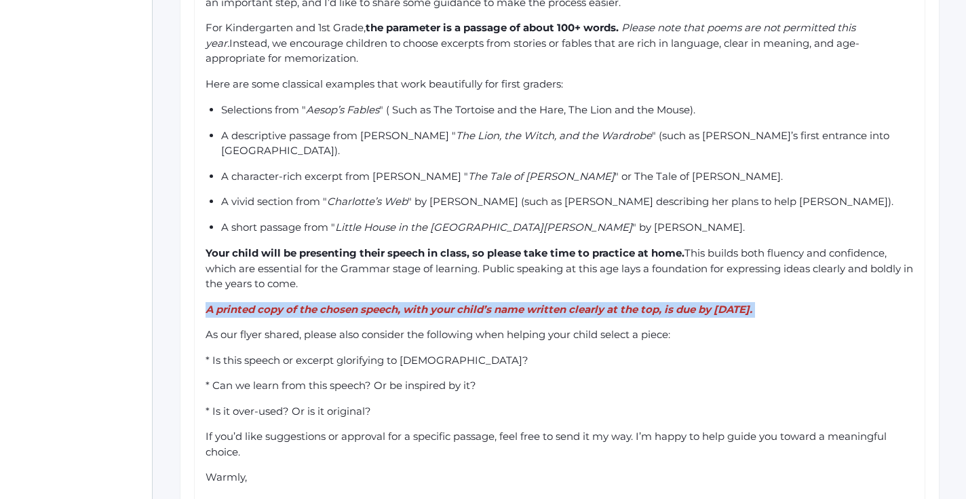
scroll to position [579, 1]
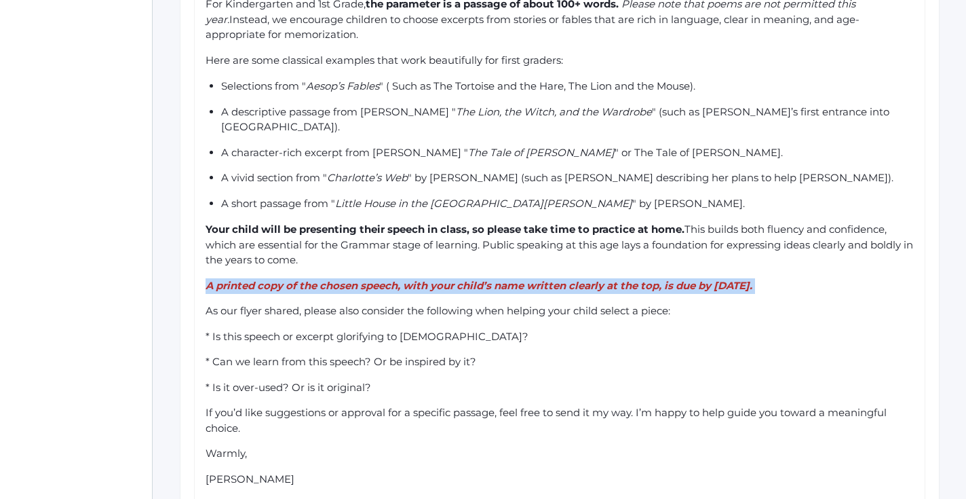
click at [406, 279] on div "Dear Parents, As we prepare for our Annual Speech Slam, your child will soon be…" at bounding box center [560, 209] width 709 height 556
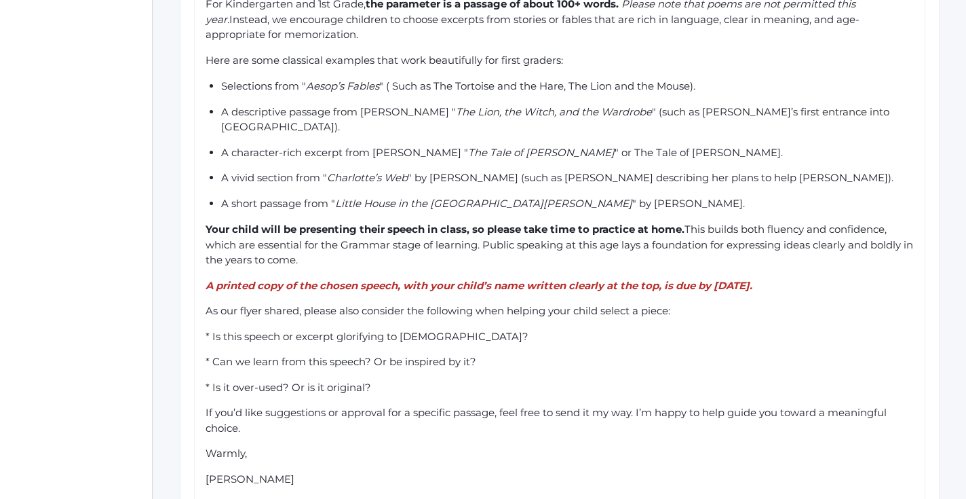
scroll to position [585, 1]
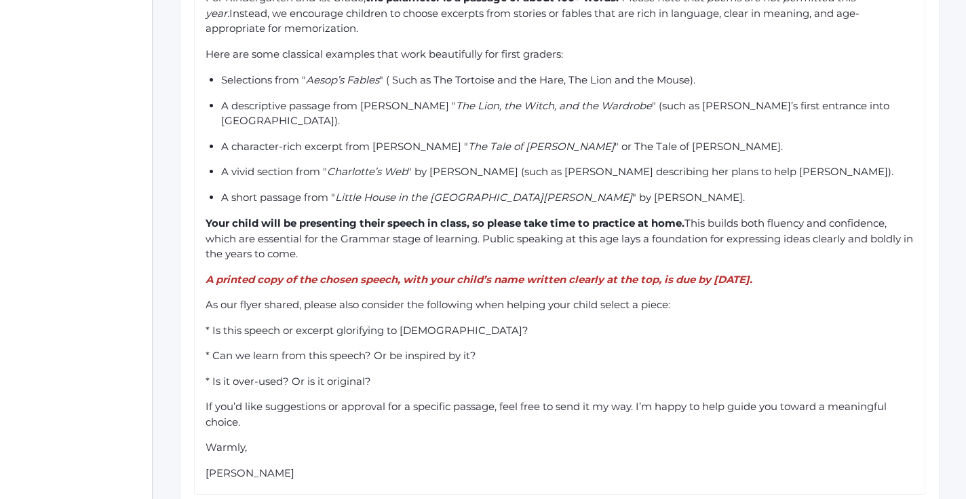
click at [398, 268] on div "Dear Parents, As we prepare for our Annual Speech Slam, your child will soon be…" at bounding box center [560, 203] width 709 height 556
click at [212, 324] on span "* Is this speech or excerpt glorifying to God?" at bounding box center [367, 330] width 323 height 13
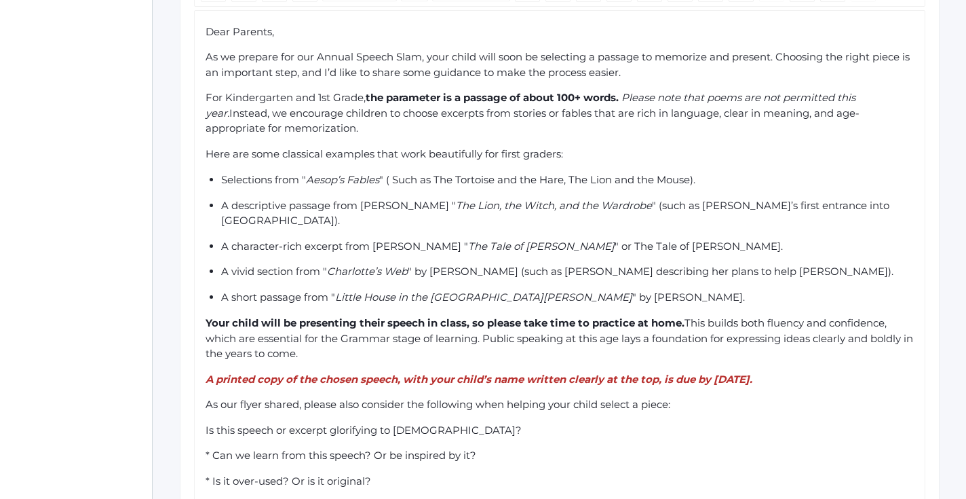
scroll to position [545, 1]
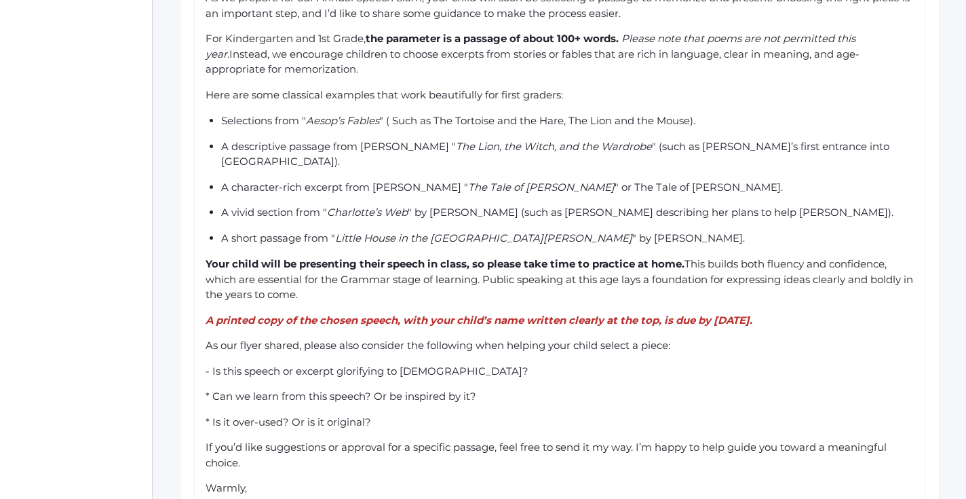
click at [211, 358] on div "Dear Parents, As we prepare for our Annual Speech Slam, your child will soon be…" at bounding box center [560, 243] width 709 height 556
click at [211, 342] on div "Dear Parents, As we prepare for our Annual Speech Slam, your child will soon be…" at bounding box center [560, 243] width 709 height 556
click at [211, 389] on span "* Can we learn from this speech? Or be inspired by it?" at bounding box center [341, 395] width 271 height 13
click at [211, 415] on span "* Is it over-used? Or is it original?" at bounding box center [289, 421] width 166 height 13
click at [388, 414] on div "- Is it over-used? Or is it original?" at bounding box center [560, 422] width 709 height 16
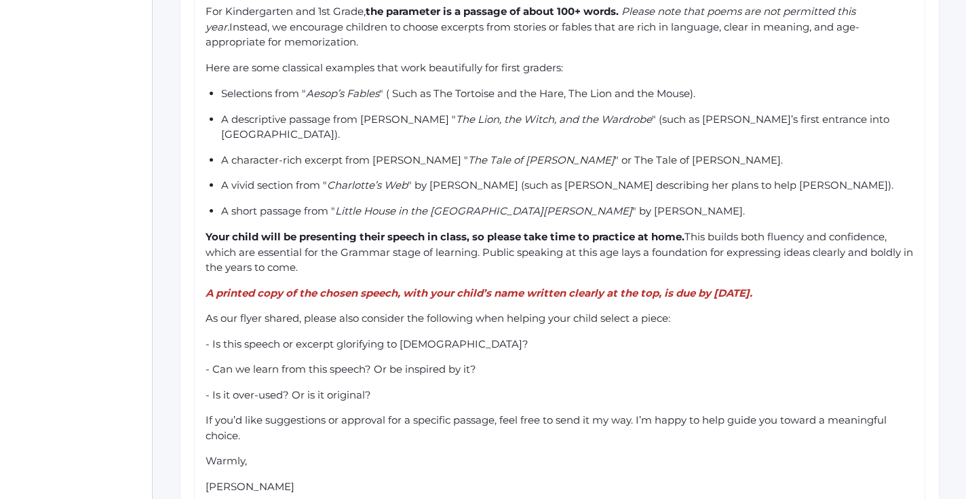
scroll to position [575, 1]
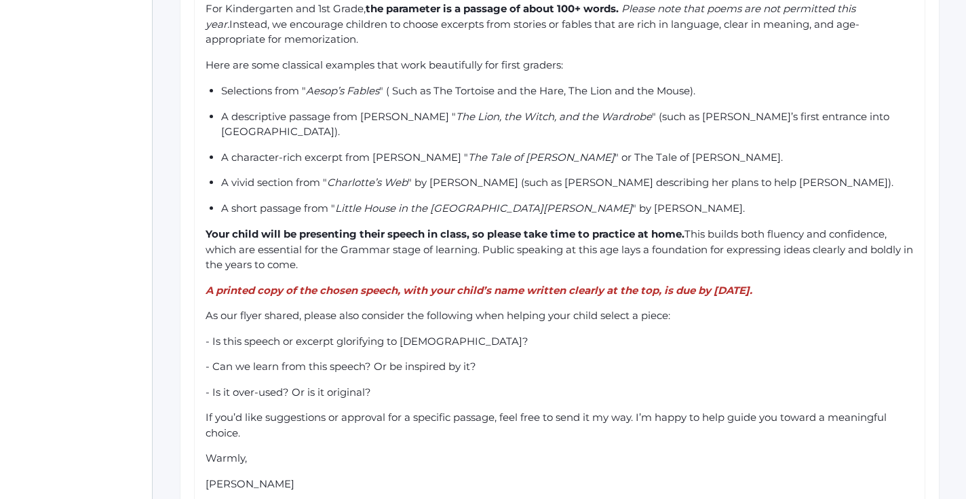
click at [383, 410] on div "If you’d like suggestions or approval for a specific passage, feel free to send…" at bounding box center [560, 425] width 709 height 31
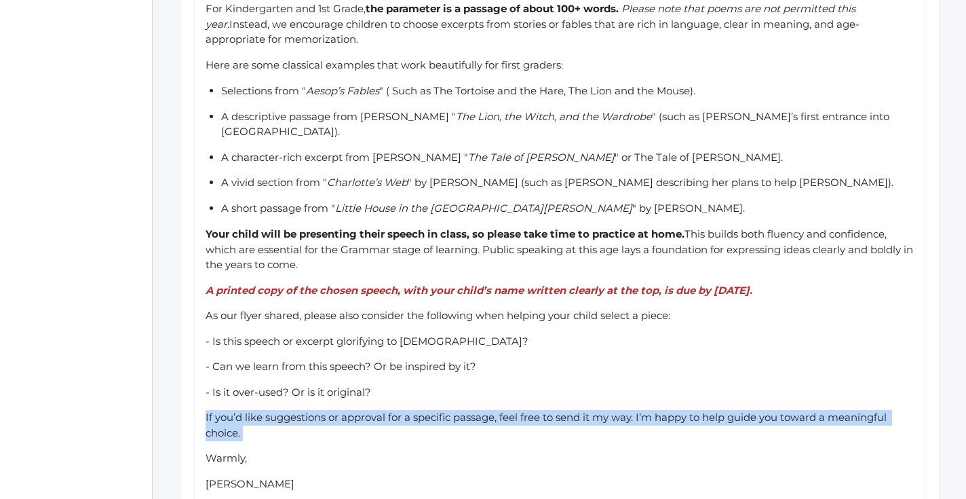
click at [383, 410] on div "If you’d like suggestions or approval for a specific passage, feel free to send…" at bounding box center [560, 425] width 709 height 31
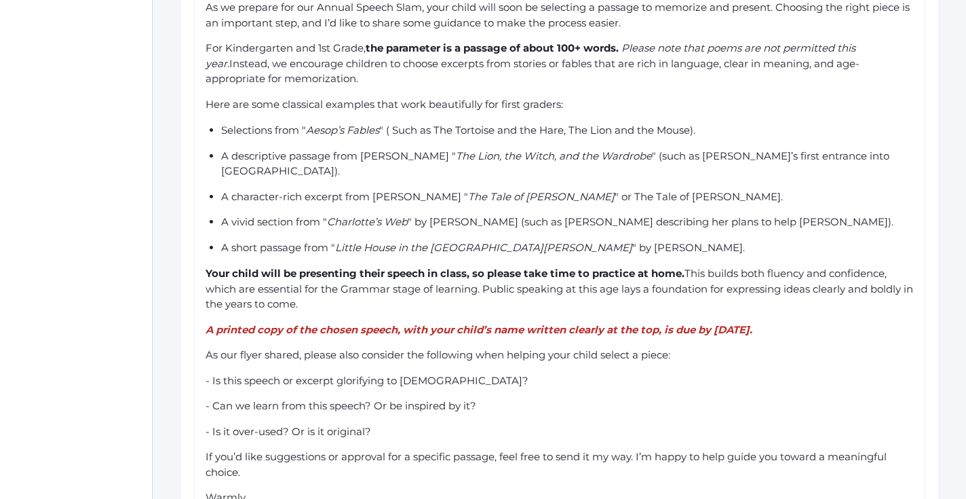
click at [428, 399] on span "- Can we learn from this speech? Or be inspired by it?" at bounding box center [341, 405] width 271 height 13
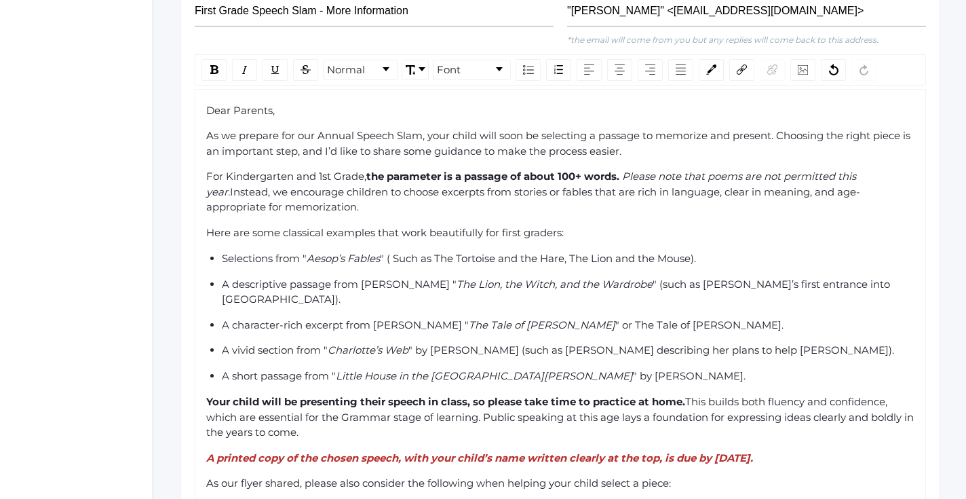
scroll to position [405, 0]
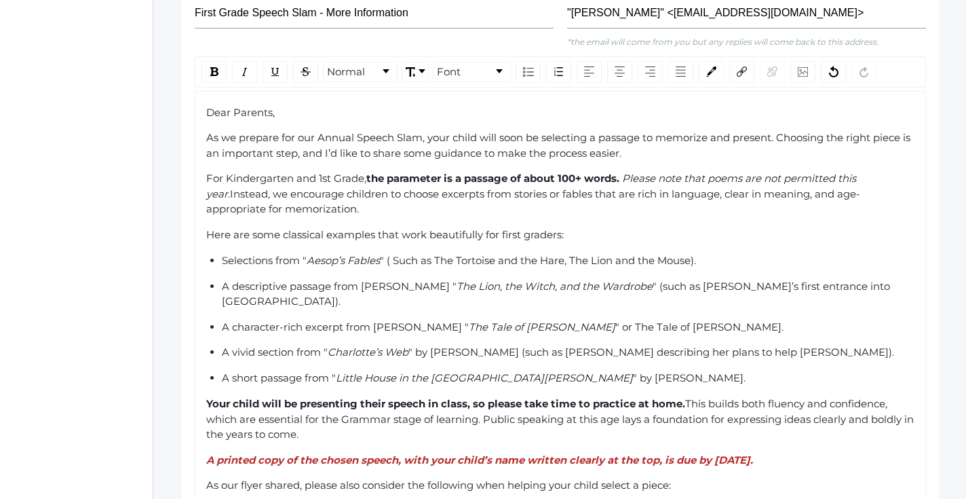
click at [320, 180] on div "For Kindergarten and 1st Grade, the parameter is a passage of about 100+ words.…" at bounding box center [560, 194] width 709 height 46
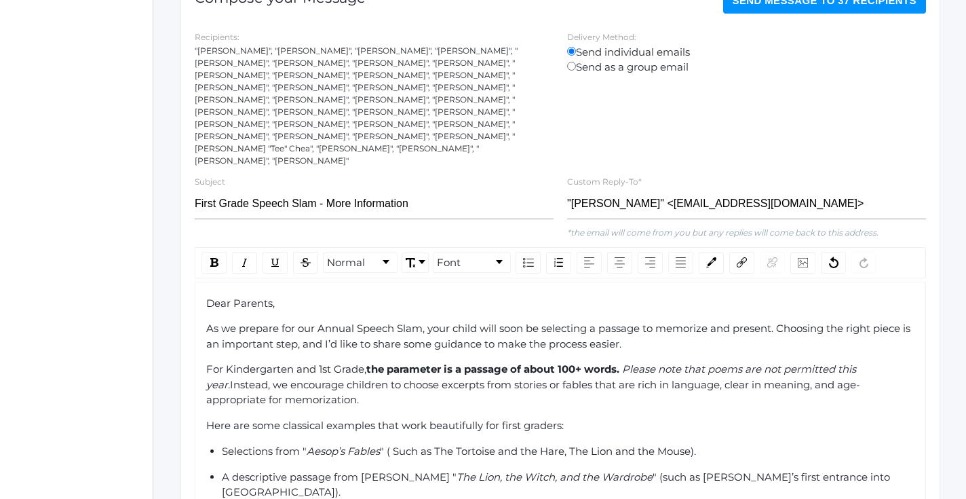
scroll to position [229, 0]
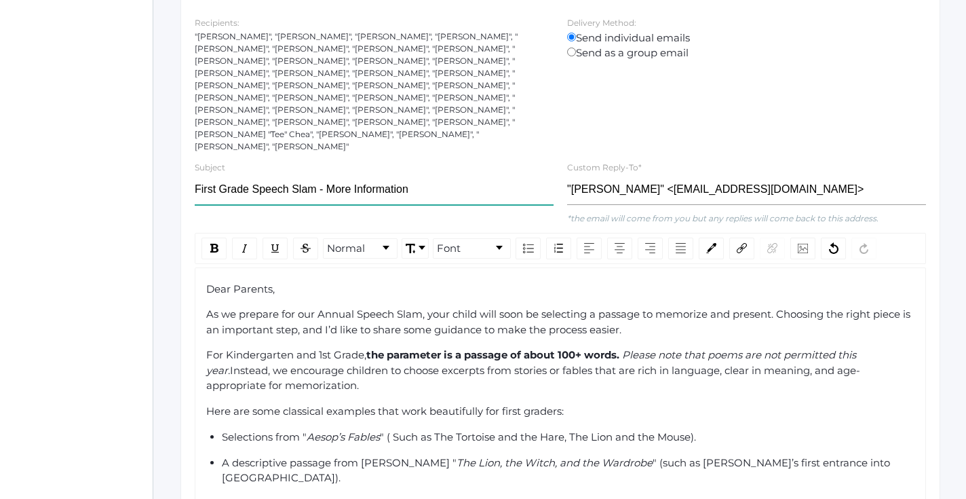
click at [247, 174] on input "First Grade Speech Slam - More Information" at bounding box center [374, 189] width 359 height 31
drag, startPoint x: 248, startPoint y: 163, endPoint x: 191, endPoint y: 163, distance: 57.7
click at [191, 163] on div "Subject First Grade Speech Slam - More Information" at bounding box center [374, 185] width 372 height 52
click at [219, 237] on div "rdw-inline-control" at bounding box center [213, 248] width 25 height 22
click at [409, 176] on input "First Grade Speech Slam - More Information" at bounding box center [374, 189] width 359 height 31
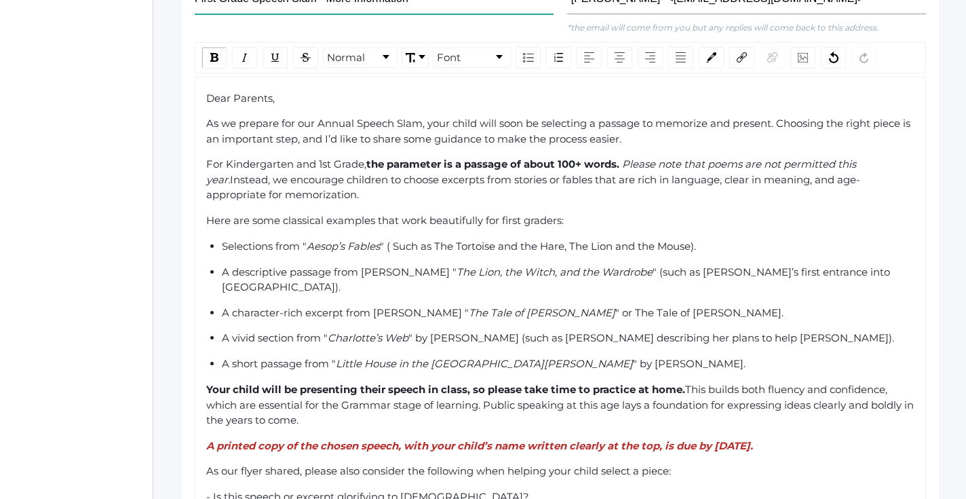
scroll to position [420, 0]
click at [377, 159] on div "For Kindergarten and 1st Grade, the parameter is a passage of about 100+ words.…" at bounding box center [560, 179] width 709 height 46
drag, startPoint x: 622, startPoint y: 167, endPoint x: 301, endPoint y: 162, distance: 320.9
click at [301, 162] on div "For Kindergarten and 1st Grade, the parameter is a passage of about 100+ words.…" at bounding box center [560, 179] width 709 height 46
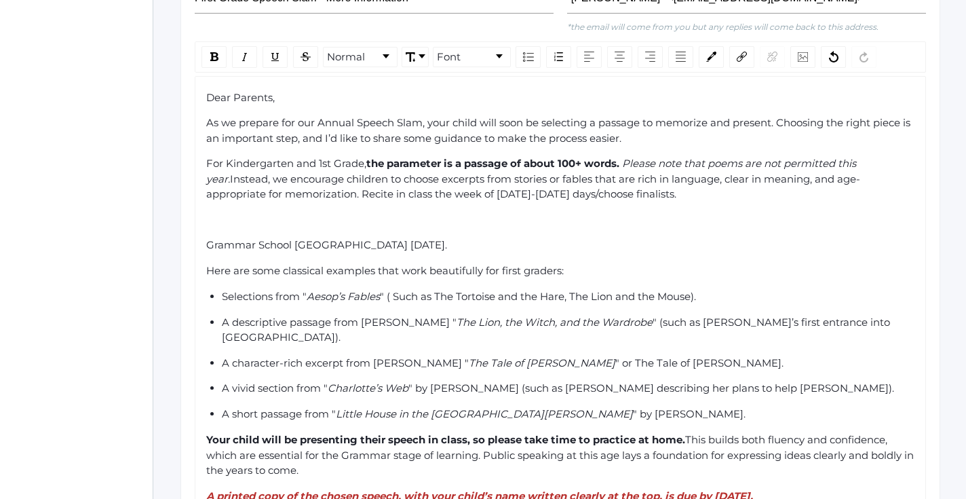
click at [703, 171] on div "For Kindergarten and 1st Grade, the parameter is a passage of about 100+ words.…" at bounding box center [560, 179] width 709 height 46
click at [386, 212] on div "rdw-editor" at bounding box center [560, 220] width 709 height 16
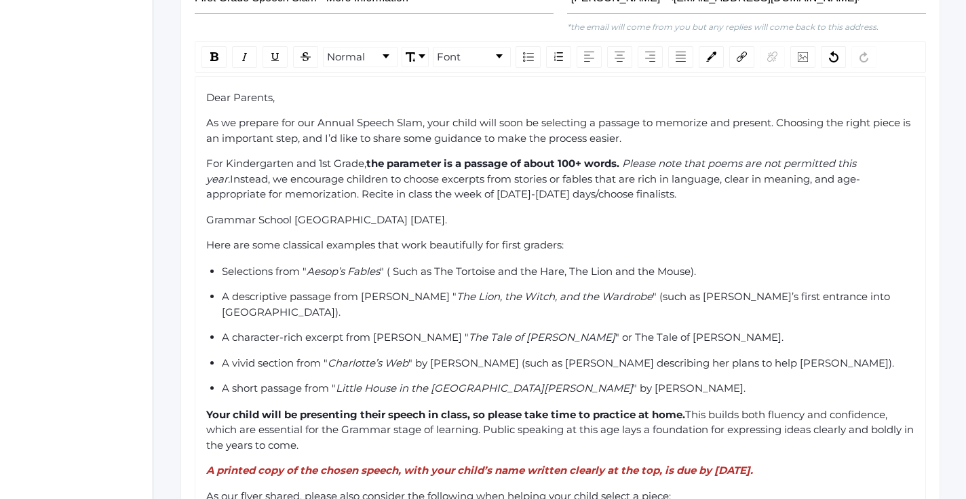
click at [210, 213] on span "Grammar School Speech Slam Chapel Thursday, November 20th." at bounding box center [326, 219] width 241 height 13
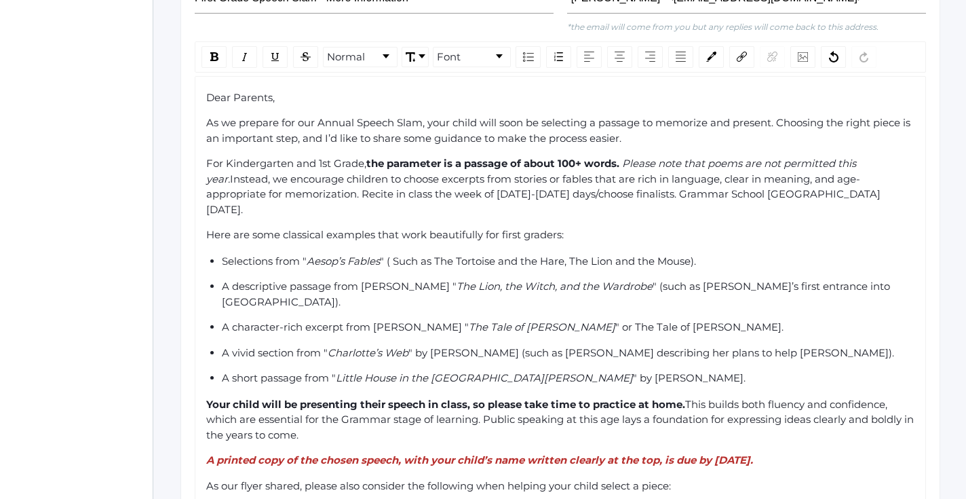
click at [330, 179] on div "For Kindergarten and 1st Grade, the parameter is a passage of about 100+ words.…" at bounding box center [560, 186] width 709 height 61
click at [308, 172] on span "Instead, we encourage children to choose excerpts from stories or fables that a…" at bounding box center [544, 193] width 677 height 43
click at [419, 185] on div "For Kindergarten and 1st Grade, the parameter is a passage of about 100+ words.…" at bounding box center [560, 186] width 709 height 61
click at [603, 172] on span "Instead, we encourage children to choose excerpts from stories or fables that a…" at bounding box center [533, 193] width 654 height 43
click at [644, 173] on div "For Kindergarten and 1st Grade, the parameter is a passage of about 100+ words.…" at bounding box center [560, 186] width 709 height 61
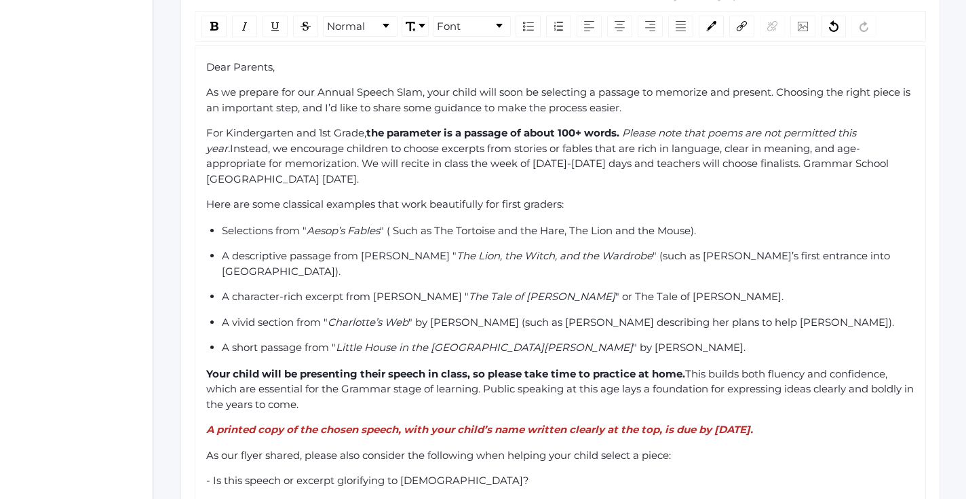
scroll to position [463, 0]
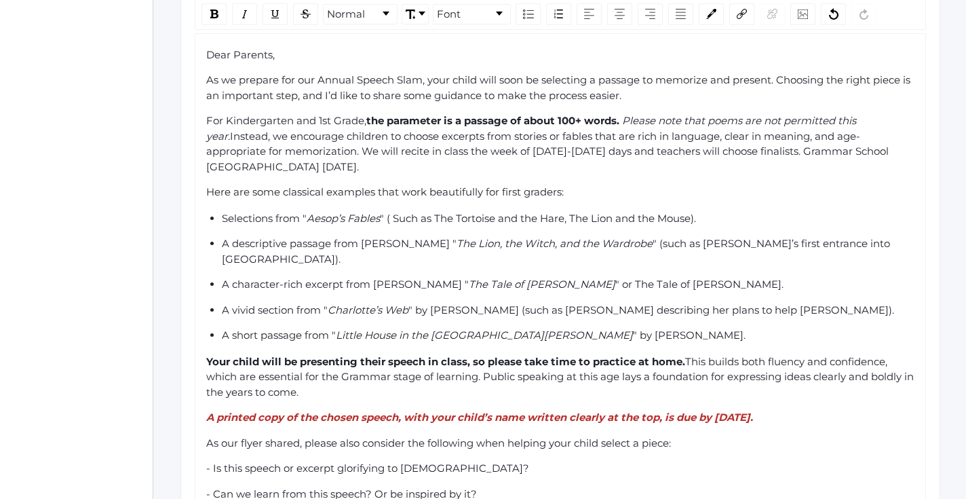
click at [817, 132] on div "For Kindergarten and 1st Grade, the parameter is a passage of about 100+ words.…" at bounding box center [560, 143] width 709 height 61
click at [845, 130] on div "For Kindergarten and 1st Grade, the parameter is a passage of about 100+ words.…" at bounding box center [560, 143] width 709 height 61
click at [870, 130] on span "Instead, we encourage children to choose excerpts from stories or fables that a…" at bounding box center [548, 151] width 685 height 43
click at [775, 130] on span "Instead, we encourage children to choose excerpts from stories or fables that a…" at bounding box center [548, 151] width 685 height 43
click at [316, 139] on span "Instead, we encourage children to choose excerpts from stories or fables that a…" at bounding box center [560, 151] width 708 height 43
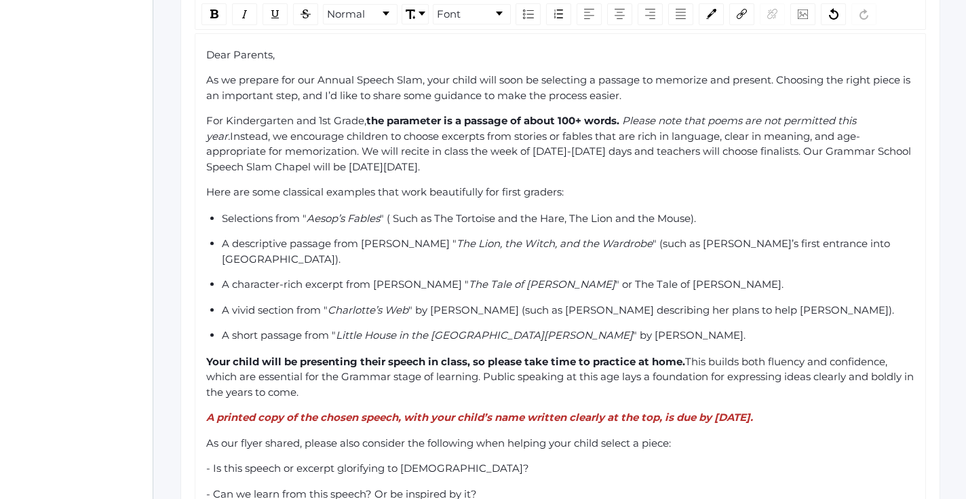
click at [505, 141] on div "For Kindergarten and 1st Grade, the parameter is a passage of about 100+ words.…" at bounding box center [560, 143] width 709 height 61
click at [496, 140] on span "Instead, we encourage children to choose excerpts from stories or fables that a…" at bounding box center [560, 151] width 708 height 43
click at [503, 140] on div "For Kindergarten and 1st Grade, the parameter is a passage of about 100+ words.…" at bounding box center [560, 143] width 709 height 61
click at [499, 139] on span "Instead, we encourage children to choose excerpts from stories or fables that a…" at bounding box center [560, 151] width 708 height 43
click at [882, 140] on span "Instead, we encourage children to choose excerpts from stories or fables that a…" at bounding box center [560, 151] width 708 height 43
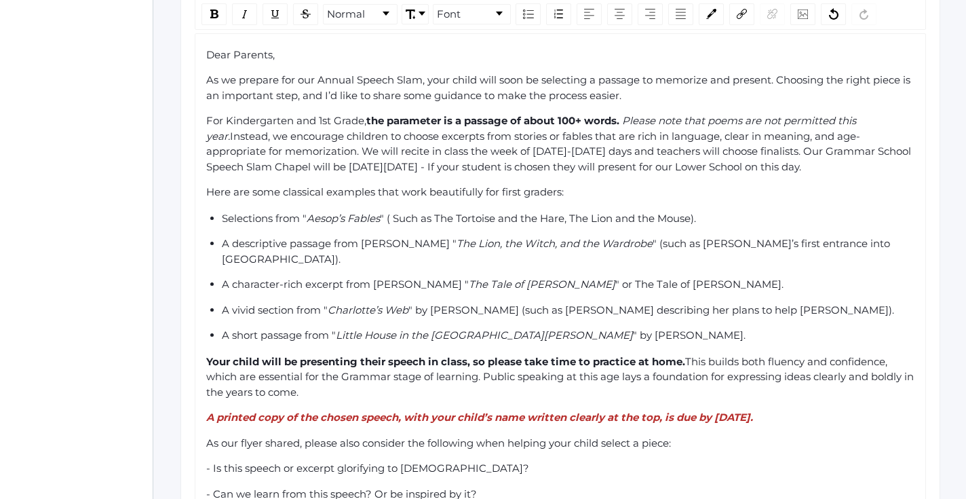
click at [894, 145] on div "Dear Parents, As we prepare for our Annual Speech Slam, your child will soon be…" at bounding box center [560, 332] width 709 height 571
click at [889, 140] on div "For Kindergarten and 1st Grade, the parameter is a passage of about 100+ words.…" at bounding box center [560, 143] width 709 height 61
click at [887, 140] on span "Instead, we encourage children to choose excerpts from stories or fables that a…" at bounding box center [560, 151] width 708 height 43
click at [774, 130] on span "Instead, we encourage children to choose excerpts from stories or fables that a…" at bounding box center [560, 151] width 708 height 43
click at [904, 134] on div "For Kindergarten and 1st Grade, the parameter is a passage of about 100+ words.…" at bounding box center [560, 143] width 709 height 61
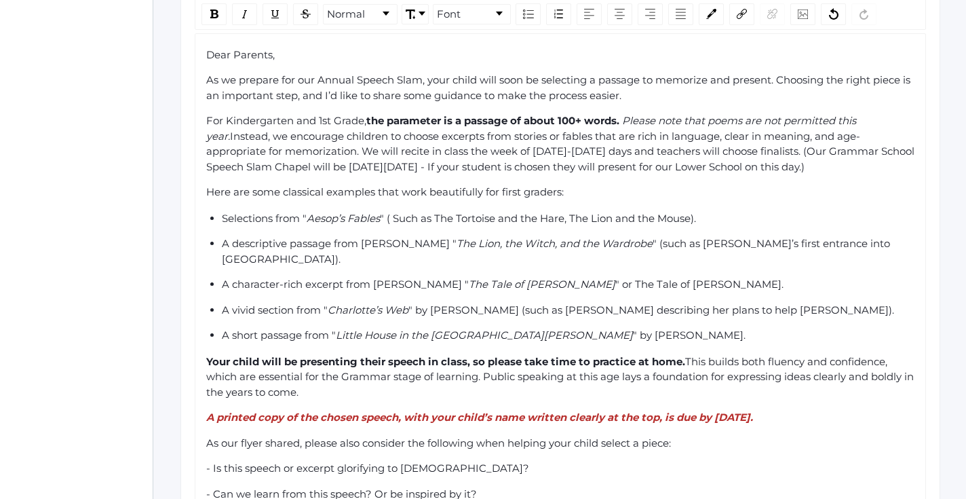
click at [667, 185] on div "Here are some classical examples that work beautifully for first graders:" at bounding box center [560, 193] width 709 height 16
click at [587, 130] on span "Instead, we encourage children to choose excerpts from stories or fables that a…" at bounding box center [561, 151] width 711 height 43
click at [696, 211] on ul "Selections from " Aesop’s Fables " ( Such as The Tortoise and the Hare, The Lio…" at bounding box center [560, 277] width 709 height 132
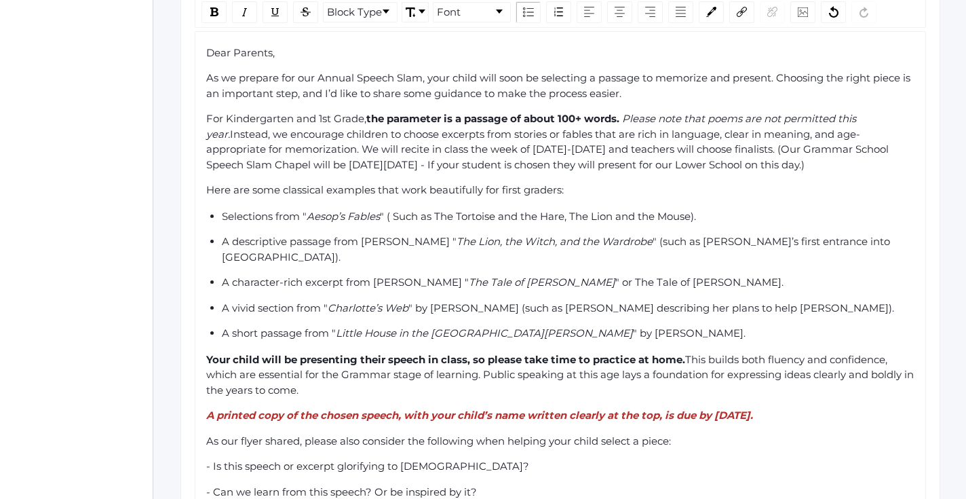
scroll to position [457, 0]
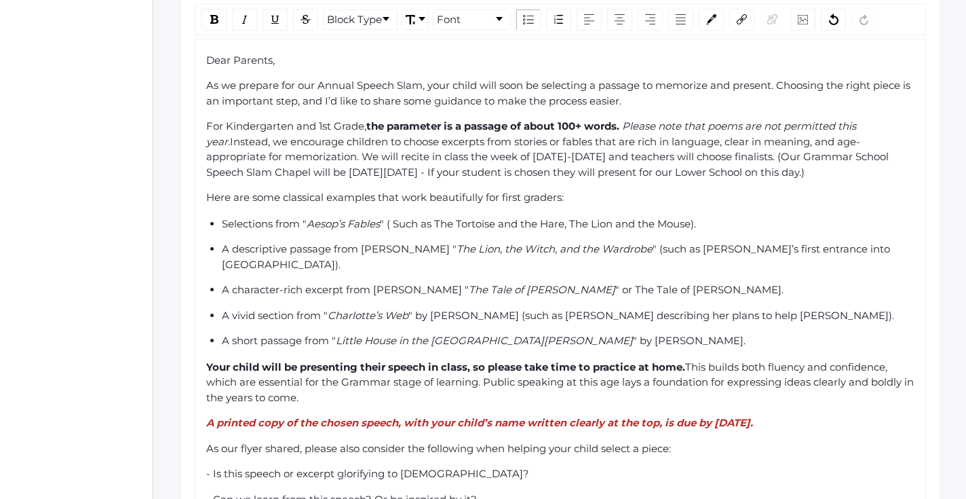
click at [712, 78] on div "As we prepare for our Annual Speech Slam, your child will soon be selecting a p…" at bounding box center [560, 93] width 709 height 31
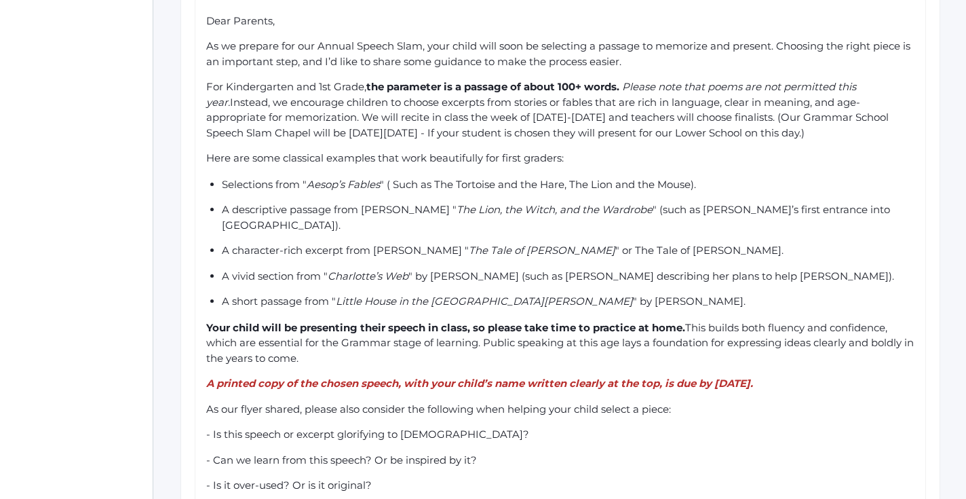
scroll to position [502, 0]
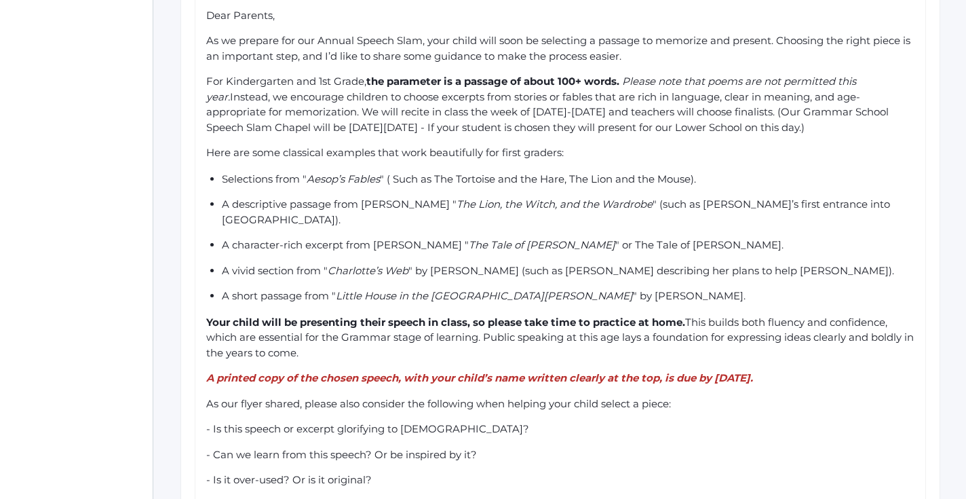
click at [626, 111] on div "Dear Parents, As we prepare for our Annual Speech Slam, your child will soon be…" at bounding box center [560, 293] width 709 height 571
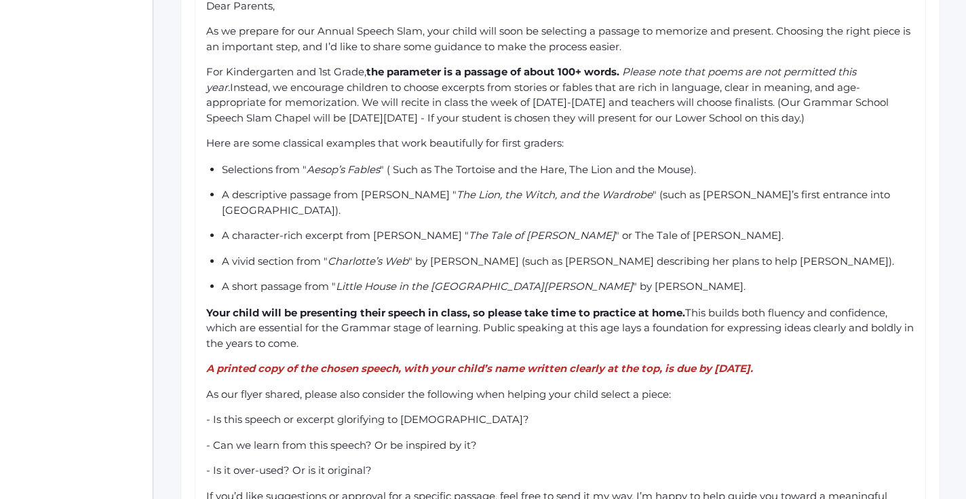
scroll to position [515, 0]
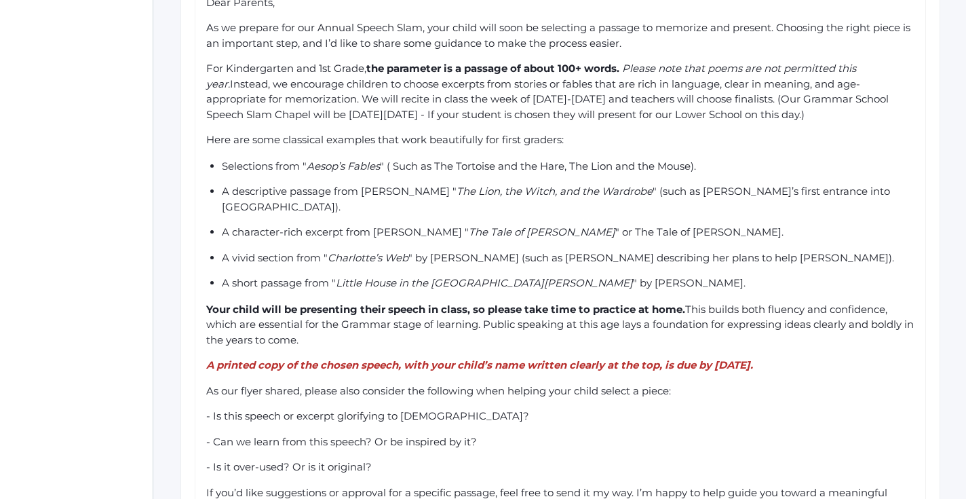
click at [605, 119] on div "Dear Parents, As we prepare for our Annual Speech Slam, your child will soon be…" at bounding box center [560, 280] width 709 height 571
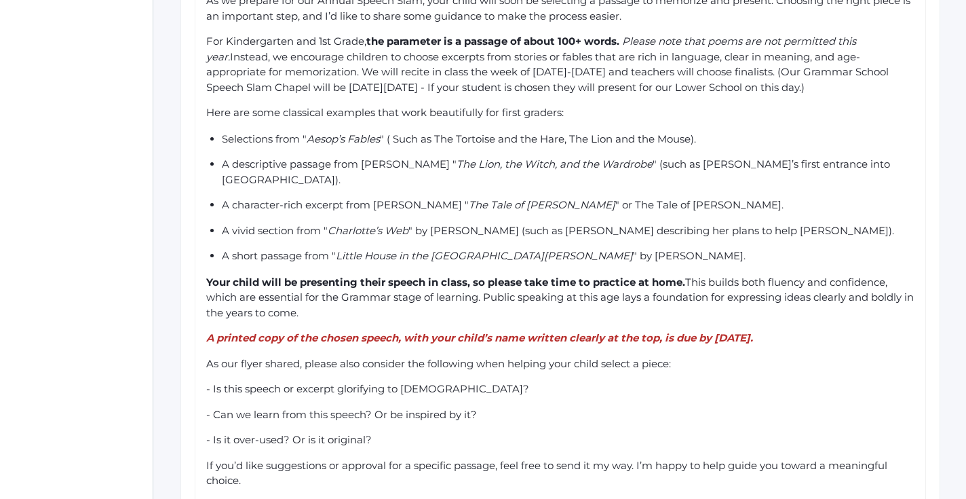
scroll to position [547, 0]
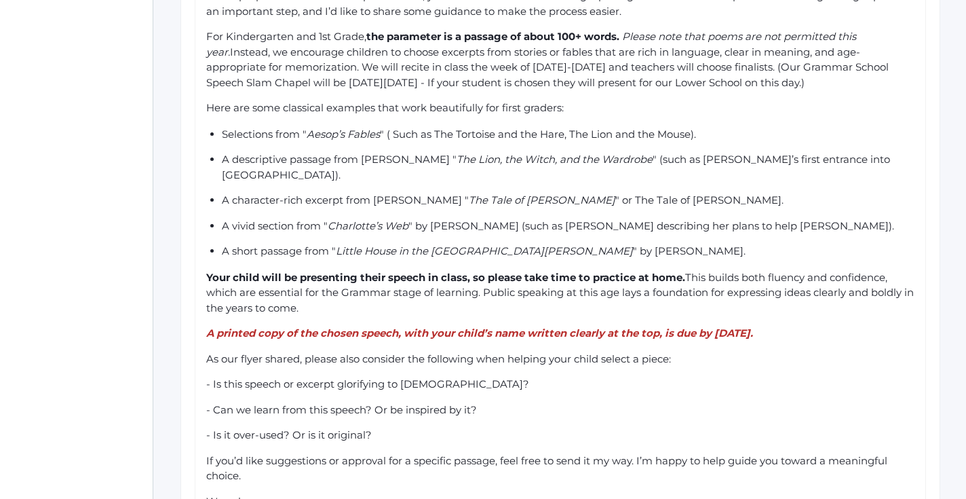
click at [271, 93] on div "Dear Parents, As we prepare for our Annual Speech Slam, your child will soon be…" at bounding box center [560, 248] width 709 height 571
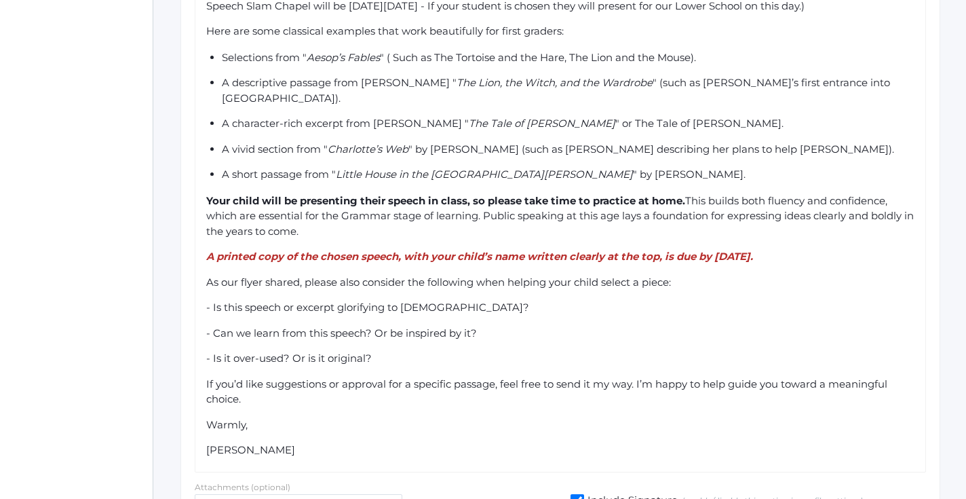
scroll to position [593, 0]
